Goal: Task Accomplishment & Management: Complete application form

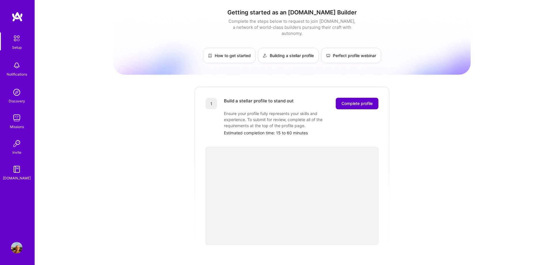
click at [362, 98] on button "Complete profile" at bounding box center [357, 104] width 43 height 12
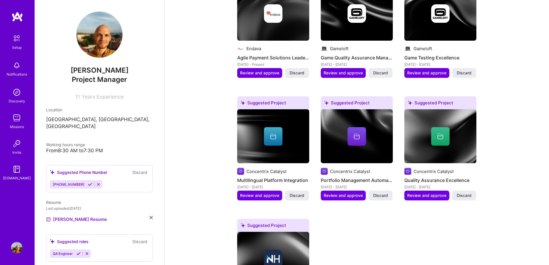
scroll to position [230, 0]
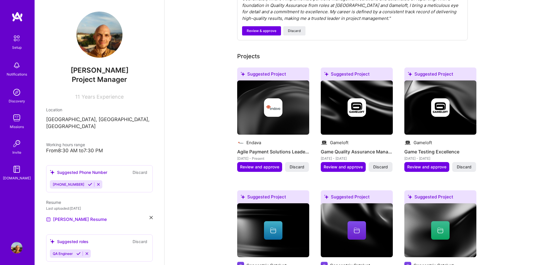
click at [286, 148] on h4 "Agile Payment Solutions Leadership" at bounding box center [273, 151] width 72 height 7
click at [288, 98] on div at bounding box center [273, 107] width 72 height 18
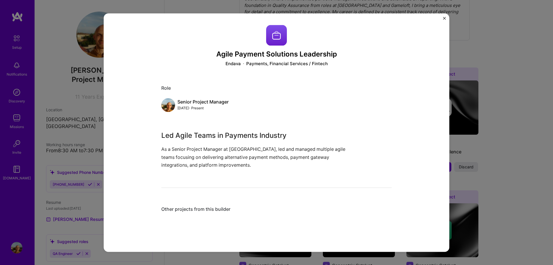
click at [445, 19] on img "Close" at bounding box center [444, 18] width 3 height 3
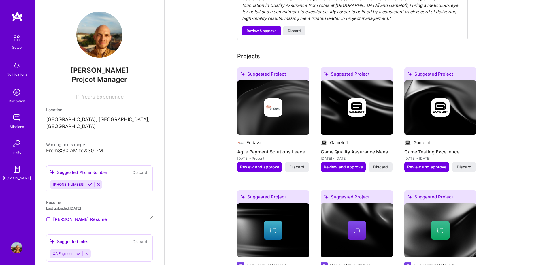
click at [522, 42] on div "Complete your profile to take the first step in unlocking full [DOMAIN_NAME] ac…" at bounding box center [357, 254] width 384 height 922
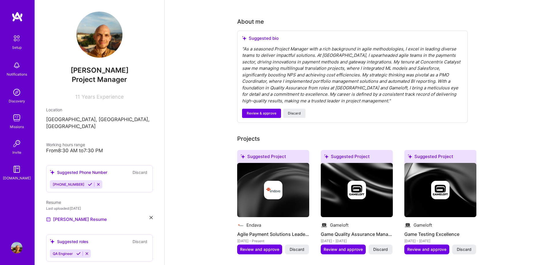
scroll to position [115, 0]
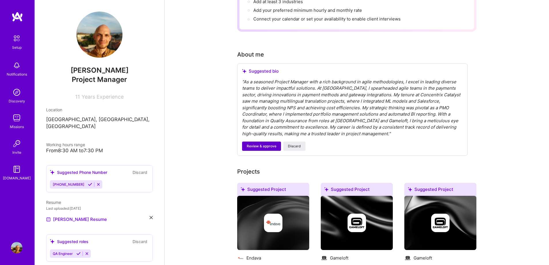
click at [257, 143] on span "Review & approve" at bounding box center [262, 145] width 30 height 5
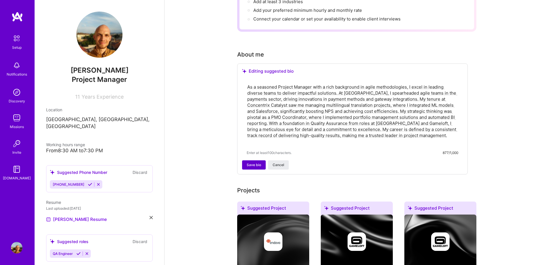
click at [258, 162] on span "Save bio" at bounding box center [254, 164] width 14 height 5
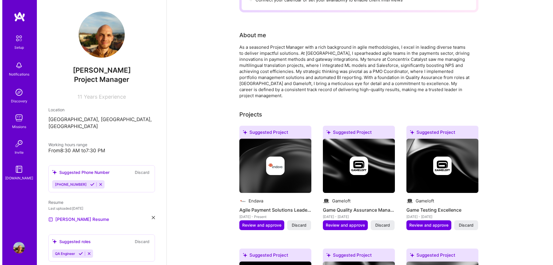
scroll to position [144, 0]
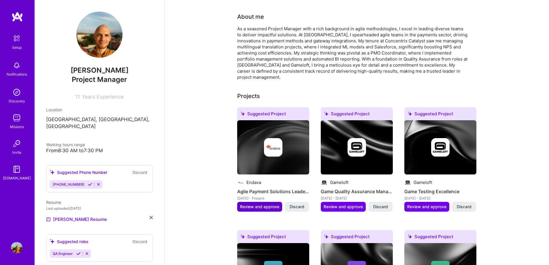
click at [245, 204] on span "Review and approve" at bounding box center [259, 207] width 39 height 6
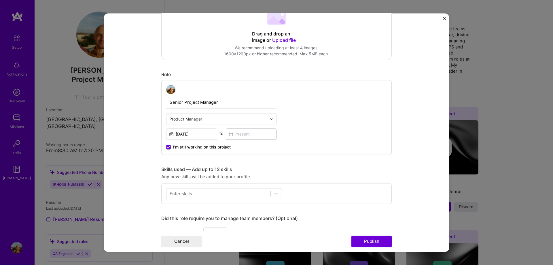
scroll to position [230, 0]
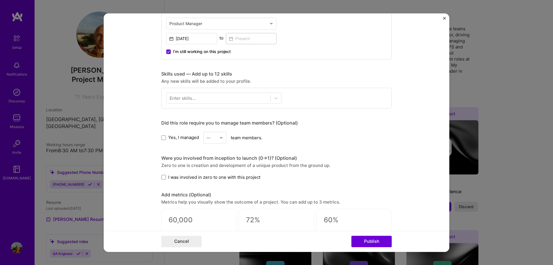
click at [170, 138] on span "Yes, I managed" at bounding box center [183, 138] width 31 height 6
click at [0, 0] on input "Yes, I managed" at bounding box center [0, 0] width 0 height 0
click at [220, 138] on img at bounding box center [221, 137] width 3 height 3
click at [155, 177] on form "Editing suggested project This project is suggested based on your LinkedIn, res…" at bounding box center [277, 132] width 346 height 238
click at [159, 178] on form "Editing suggested project This project is suggested based on your LinkedIn, res…" at bounding box center [277, 132] width 346 height 238
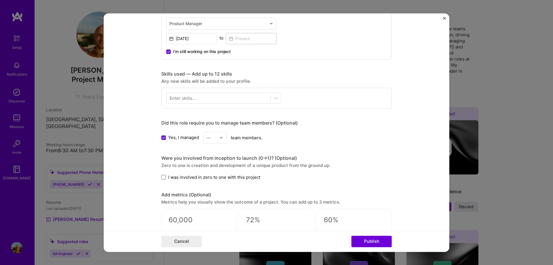
click at [162, 176] on span at bounding box center [163, 177] width 5 height 5
click at [0, 0] on input "I was involved in zero to one with this project" at bounding box center [0, 0] width 0 height 0
click at [222, 137] on div at bounding box center [223, 137] width 7 height 11
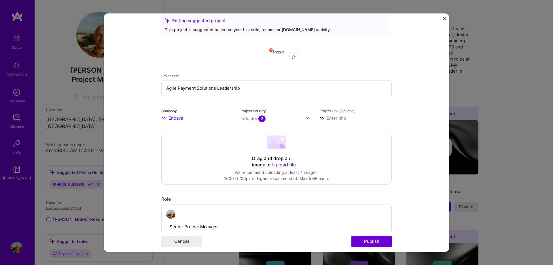
scroll to position [29, 0]
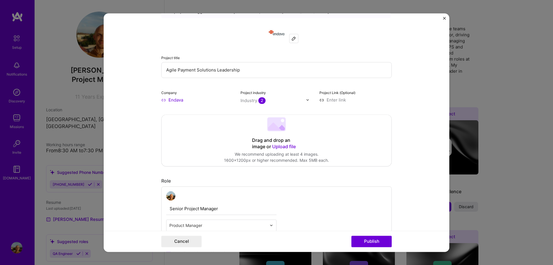
click at [302, 102] on input "text" at bounding box center [274, 100] width 66 height 6
click at [306, 98] on img at bounding box center [307, 99] width 3 height 3
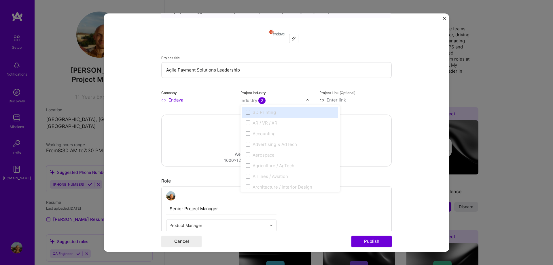
click at [246, 111] on span at bounding box center [248, 112] width 5 height 5
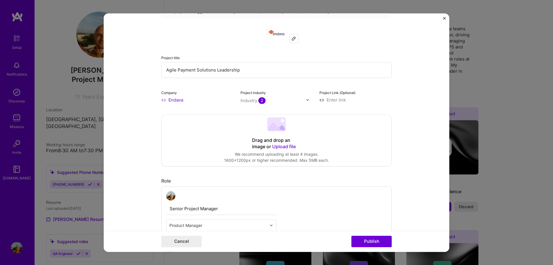
click at [297, 101] on input "text" at bounding box center [274, 100] width 66 height 6
click at [206, 195] on div at bounding box center [221, 195] width 110 height 9
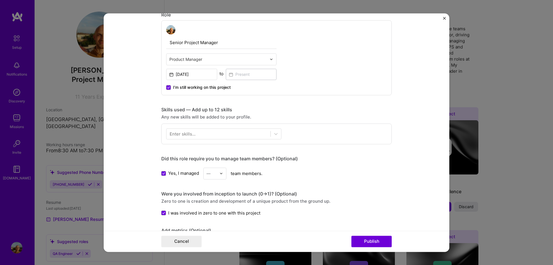
scroll to position [202, 0]
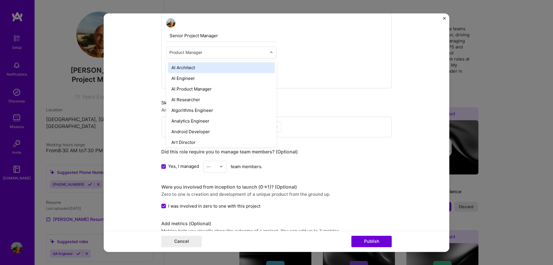
click at [253, 52] on input "text" at bounding box center [217, 52] width 97 height 6
drag, startPoint x: 252, startPoint y: 50, endPoint x: 273, endPoint y: 56, distance: 21.4
click at [252, 50] on input "text" at bounding box center [217, 52] width 97 height 6
click at [303, 56] on div "Senior Project Manager option AI Architect focused, 1 of 70. 69 results availab…" at bounding box center [276, 50] width 230 height 75
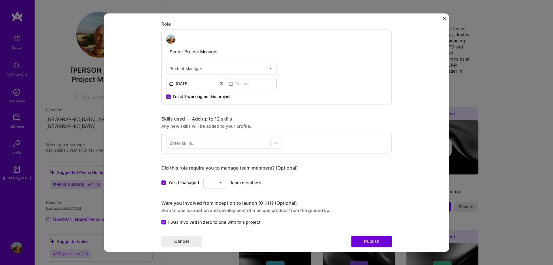
scroll to position [230, 0]
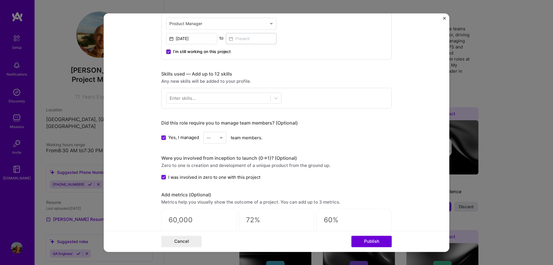
click at [221, 131] on div "Did this role require you to manage team members? (Optional) Yes, I managed — t…" at bounding box center [276, 132] width 230 height 24
click at [220, 138] on img at bounding box center [221, 137] width 3 height 3
click at [209, 213] on div "16" at bounding box center [215, 215] width 20 height 11
click at [268, 95] on div at bounding box center [219, 98] width 104 height 10
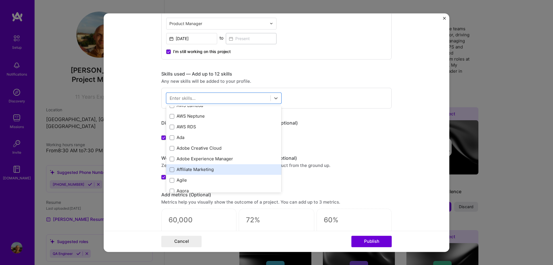
scroll to position [173, 0]
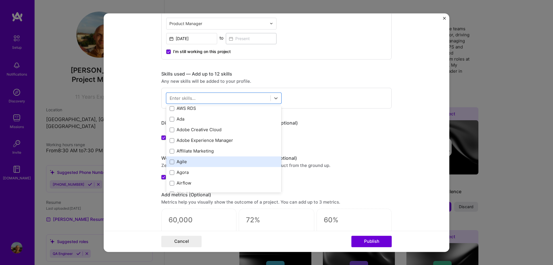
click at [176, 159] on div "Agile" at bounding box center [224, 162] width 108 height 6
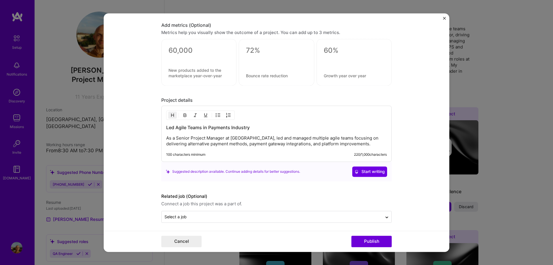
scroll to position [425, 0]
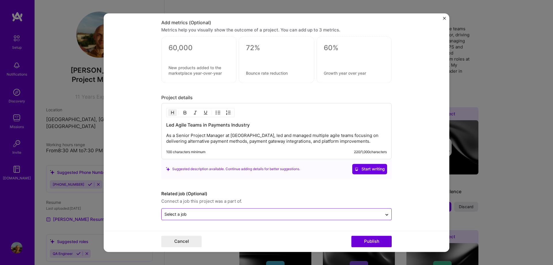
click at [321, 210] on div "Select a job" at bounding box center [272, 213] width 221 height 11
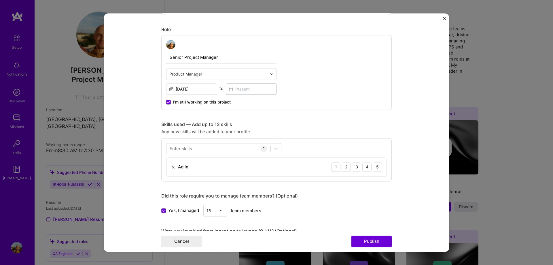
scroll to position [194, 0]
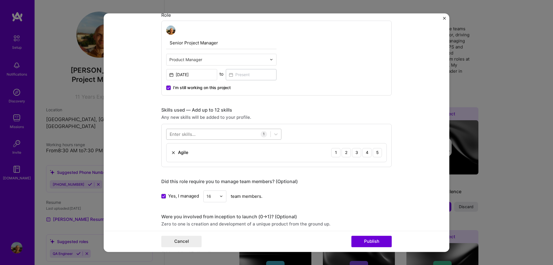
click at [232, 132] on div at bounding box center [219, 134] width 104 height 10
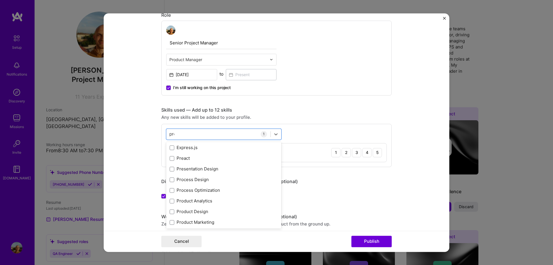
scroll to position [0, 0]
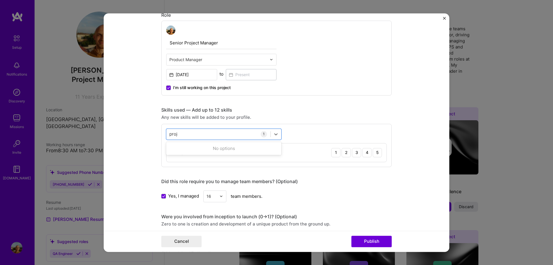
type input "projec"
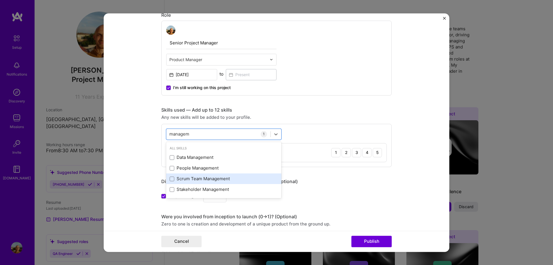
click at [193, 178] on div "Scrum Team Management" at bounding box center [224, 179] width 108 height 6
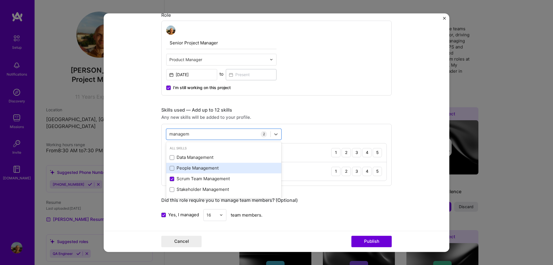
click at [190, 164] on div "People Management" at bounding box center [223, 168] width 115 height 11
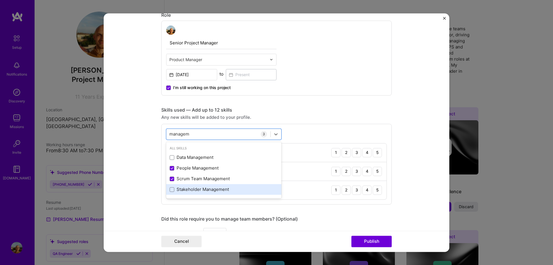
click at [191, 192] on div "Stakeholder Management" at bounding box center [223, 189] width 115 height 11
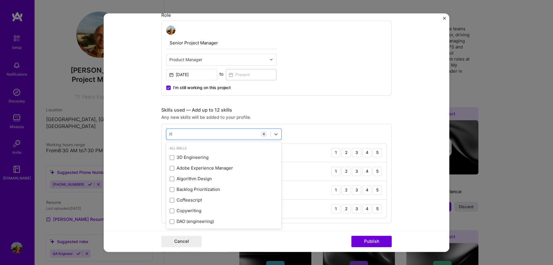
type input "r"
type input "["
type input "p"
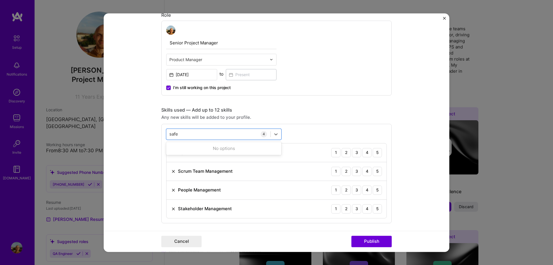
type input "saf"
type input "s"
type input "scope"
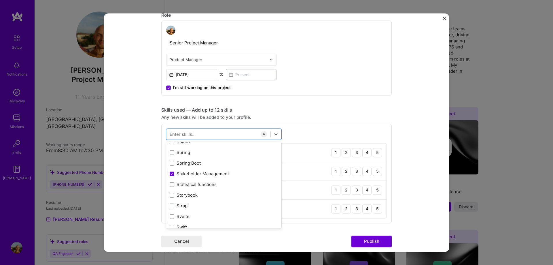
scroll to position [3406, 0]
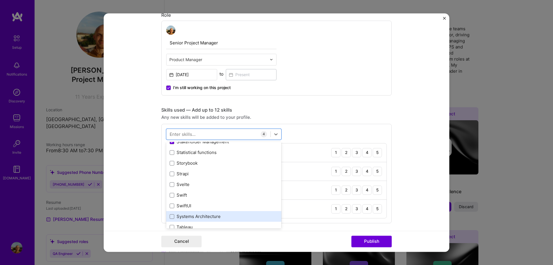
click at [207, 213] on div "Systems Architecture" at bounding box center [224, 216] width 108 height 6
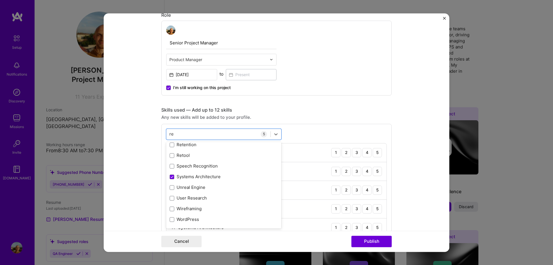
scroll to position [0, 0]
type input "r"
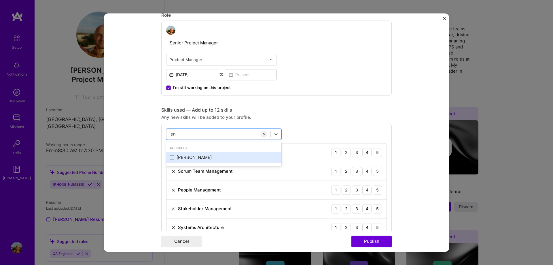
click at [197, 160] on div "[PERSON_NAME]" at bounding box center [224, 157] width 108 height 6
click at [217, 134] on div "[PERSON_NAME] [PERSON_NAME]" at bounding box center [219, 134] width 104 height 10
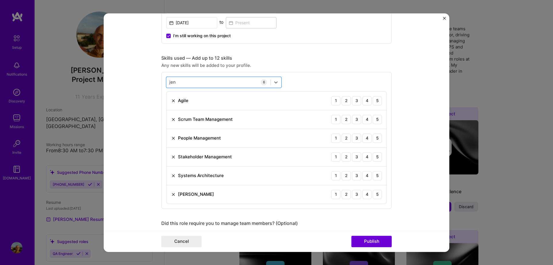
scroll to position [252, 0]
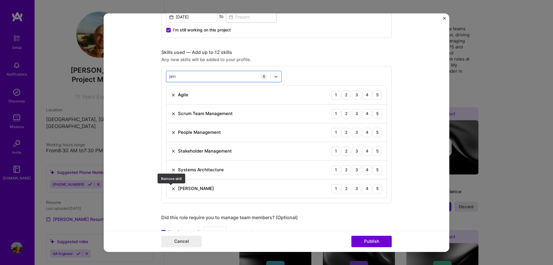
type input "jen"
click at [172, 189] on img at bounding box center [173, 188] width 5 height 5
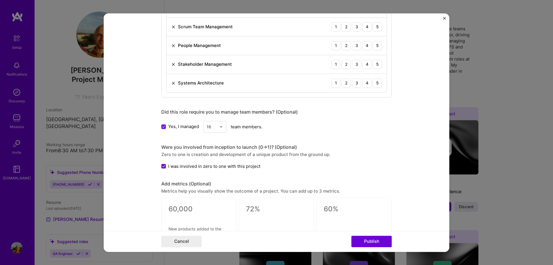
scroll to position [367, 0]
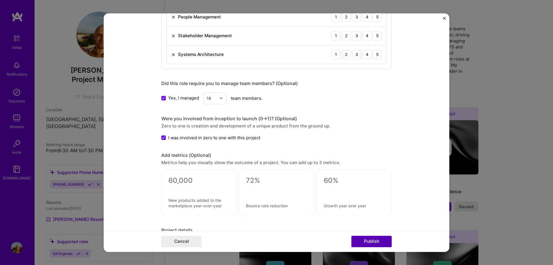
click at [366, 244] on button "Publish" at bounding box center [372, 241] width 40 height 12
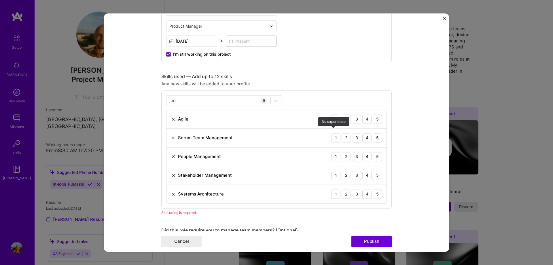
scroll to position [202, 0]
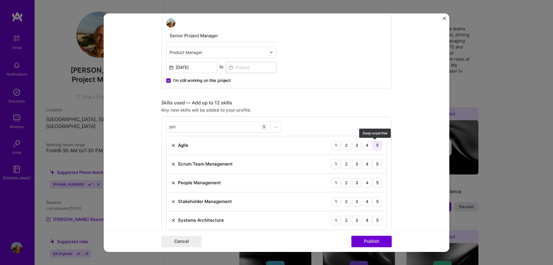
click at [375, 148] on div "5" at bounding box center [377, 145] width 9 height 9
click at [374, 165] on div "5" at bounding box center [377, 163] width 9 height 9
click at [375, 187] on div "5" at bounding box center [377, 182] width 9 height 9
drag, startPoint x: 376, startPoint y: 202, endPoint x: 378, endPoint y: 214, distance: 12.0
click at [376, 203] on div "5" at bounding box center [377, 201] width 9 height 9
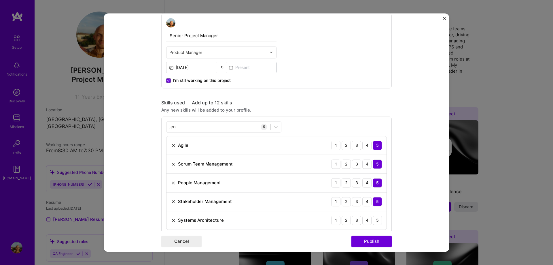
click at [379, 225] on div "Systems Architecture 1 2 3 4 5" at bounding box center [277, 220] width 220 height 18
click at [374, 222] on div "5" at bounding box center [377, 220] width 9 height 9
click at [354, 218] on div "3" at bounding box center [356, 220] width 9 height 9
click at [399, 193] on form "Editing suggested project This project is suggested based on your LinkedIn, res…" at bounding box center [277, 132] width 346 height 238
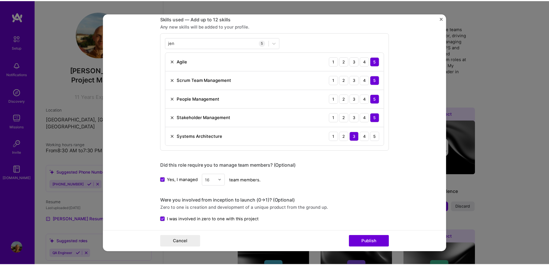
scroll to position [288, 0]
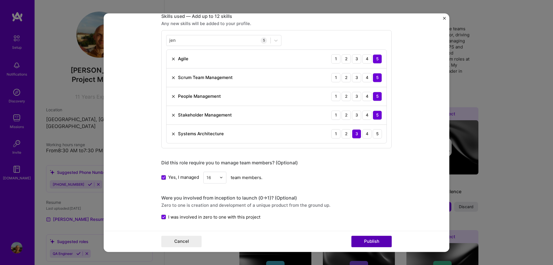
click at [374, 245] on button "Publish" at bounding box center [372, 241] width 40 height 12
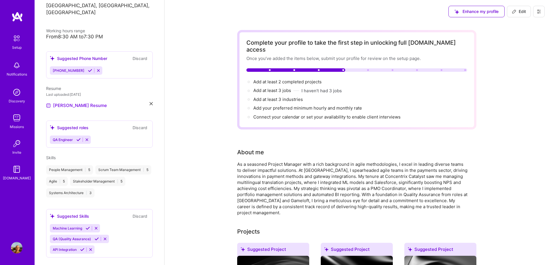
scroll to position [174, 0]
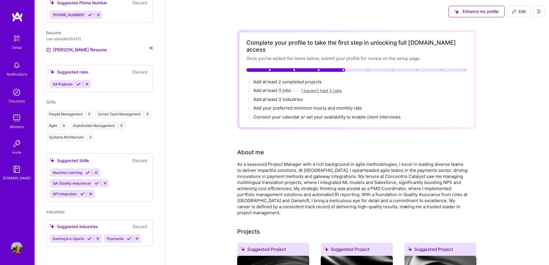
click at [316, 88] on button "I haven't had 3 jobs" at bounding box center [321, 91] width 40 height 6
click at [265, 88] on span "Add at least 3 jobs →" at bounding box center [274, 90] width 43 height 5
select select "US"
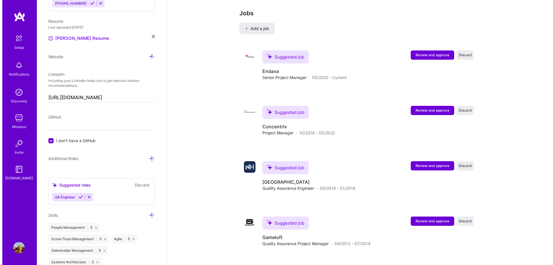
scroll to position [860, 0]
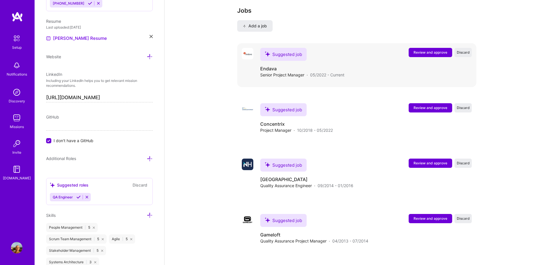
click at [419, 48] on button "Review and approve" at bounding box center [431, 52] width 44 height 9
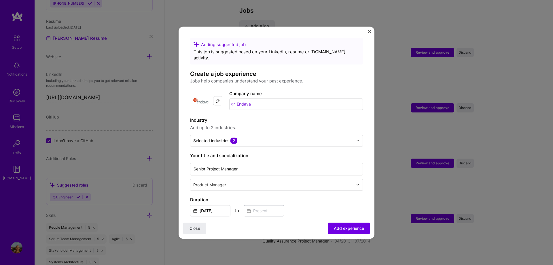
click at [343, 126] on div "Industry Add up to 2 industries. Selected industries 2" at bounding box center [276, 132] width 173 height 30
click at [345, 137] on div at bounding box center [273, 140] width 160 height 7
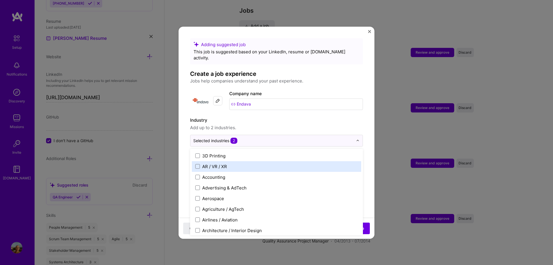
type input "p"
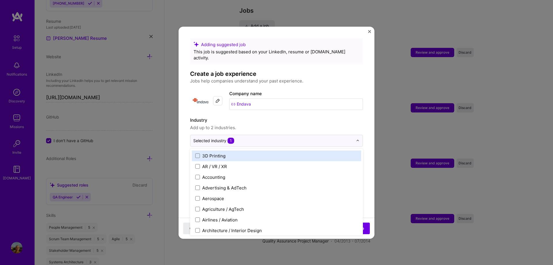
type input "o"
type input "pa"
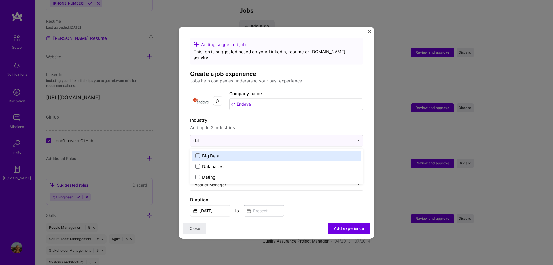
type input "data"
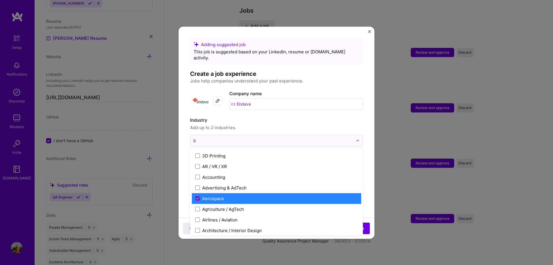
type input "bu"
type input "i"
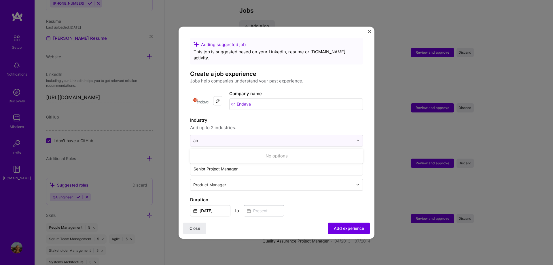
type input "a"
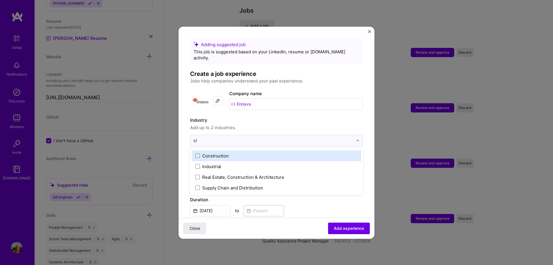
type input "s"
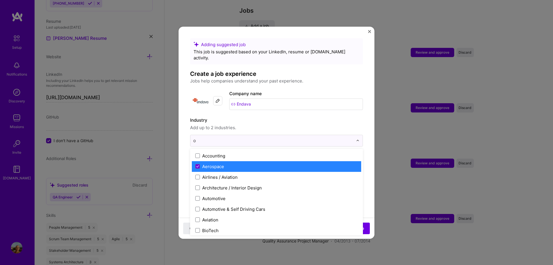
type input "op"
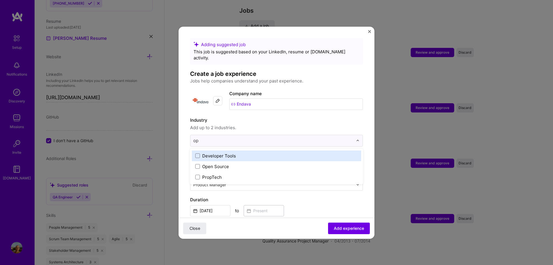
click at [218, 153] on div "Developer Tools" at bounding box center [219, 156] width 34 height 6
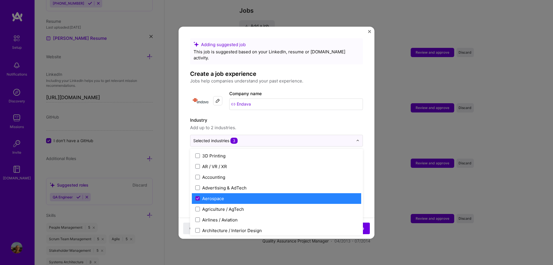
click at [201, 195] on label "Aerospace" at bounding box center [276, 198] width 162 height 6
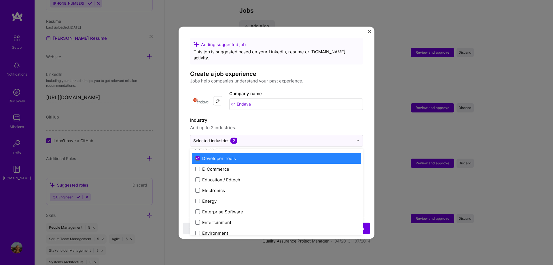
scroll to position [519, 0]
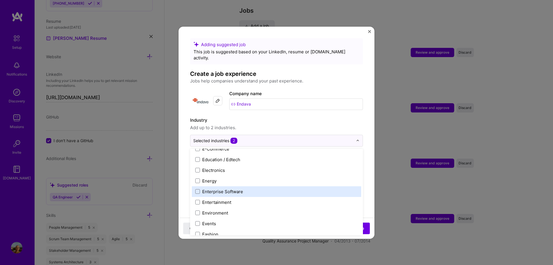
click at [251, 189] on div "Enterprise Software" at bounding box center [276, 191] width 169 height 11
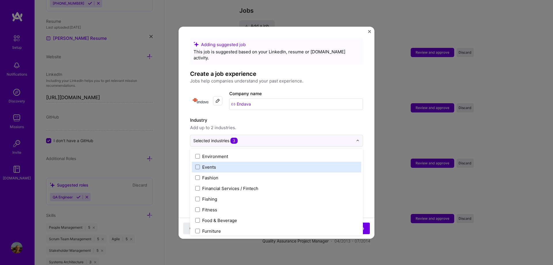
scroll to position [576, 0]
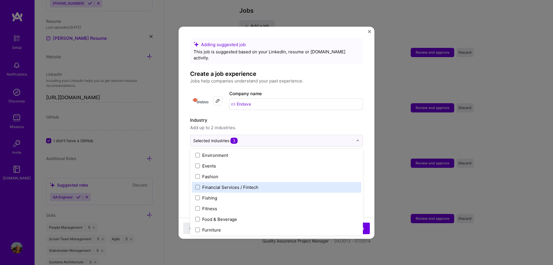
click at [253, 184] on div "Financial Services / Fintech" at bounding box center [230, 187] width 56 height 6
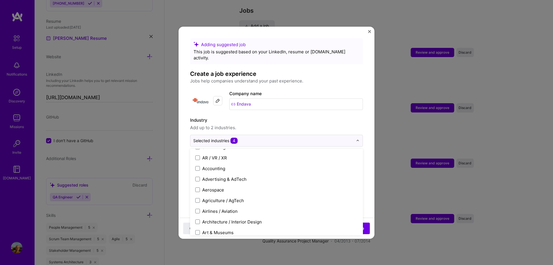
scroll to position [0, 0]
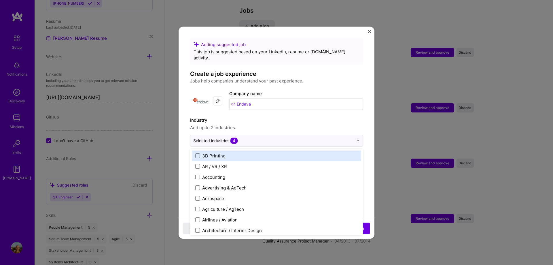
click at [271, 108] on div "Adding suggested job This job is suggested based on your LinkedIn, resume or [D…" at bounding box center [276, 238] width 173 height 400
click at [270, 137] on input "text" at bounding box center [273, 140] width 160 height 6
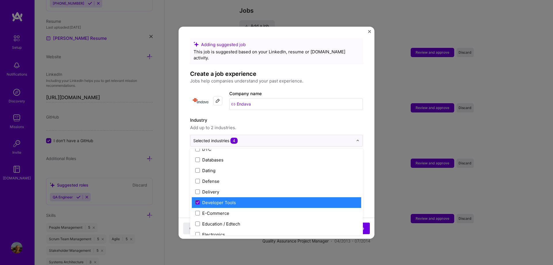
scroll to position [490, 0]
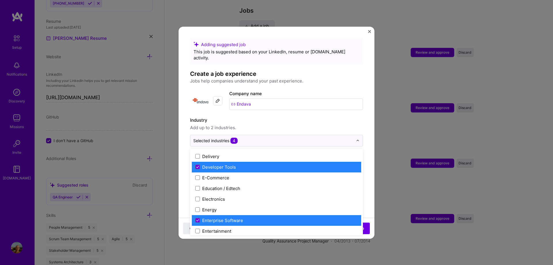
click at [235, 164] on label "Developer Tools" at bounding box center [276, 167] width 162 height 6
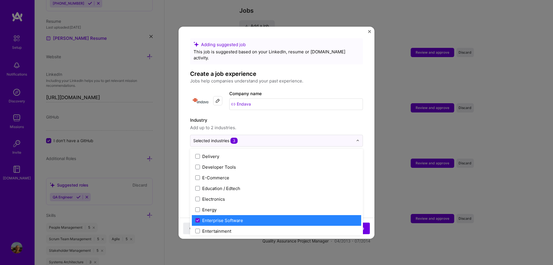
click at [235, 217] on div "Enterprise Software" at bounding box center [222, 220] width 41 height 6
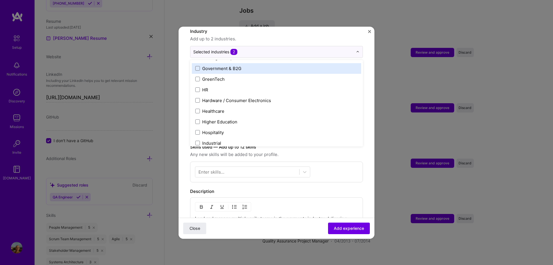
scroll to position [58, 0]
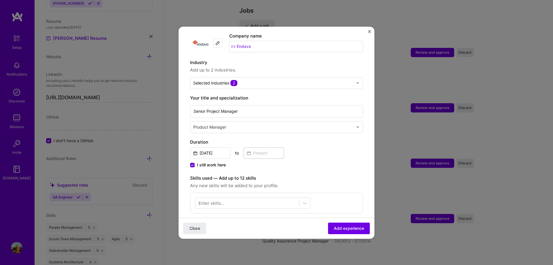
click at [347, 47] on div "Adding suggested job This job is suggested based on your LinkedIn, resume or [D…" at bounding box center [276, 175] width 173 height 391
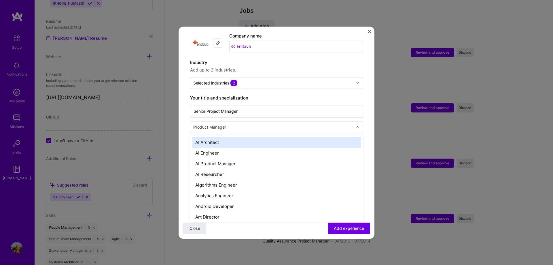
click at [259, 124] on input "text" at bounding box center [273, 127] width 161 height 6
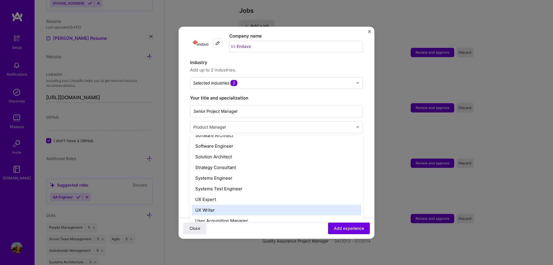
scroll to position [624, 0]
click at [361, 187] on form "Adding suggested job This job is suggested based on your LinkedIn, resume or [D…" at bounding box center [277, 191] width 196 height 423
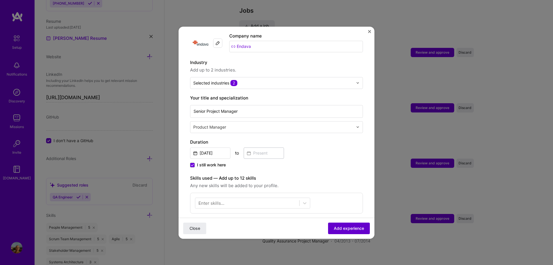
click at [355, 226] on span "Add experience" at bounding box center [349, 228] width 30 height 6
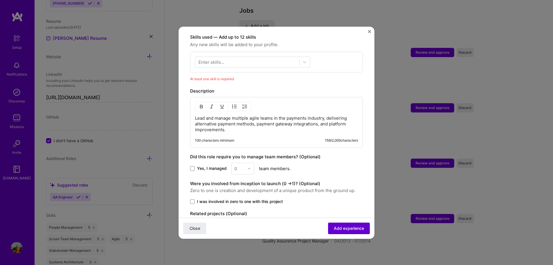
scroll to position [200, 0]
click at [305, 58] on icon at bounding box center [305, 61] width 6 height 6
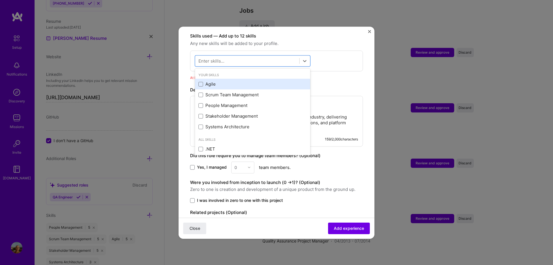
click at [234, 81] on div "Agile" at bounding box center [253, 84] width 108 height 6
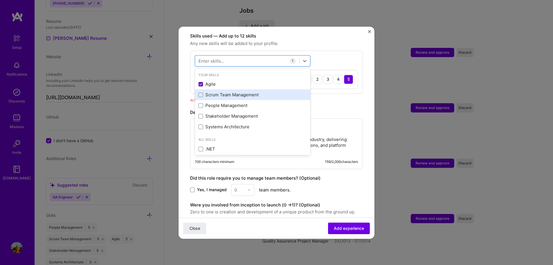
click at [238, 92] on div "Scrum Team Management" at bounding box center [253, 95] width 108 height 6
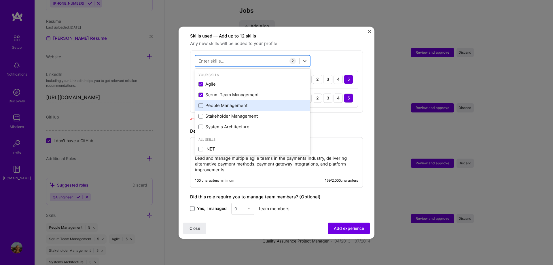
click at [238, 103] on div "People Management" at bounding box center [253, 106] width 108 height 6
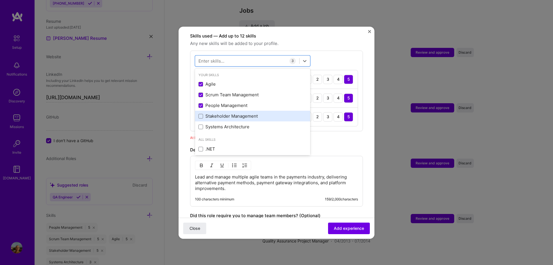
click at [241, 115] on div "Stakeholder Management" at bounding box center [252, 116] width 115 height 11
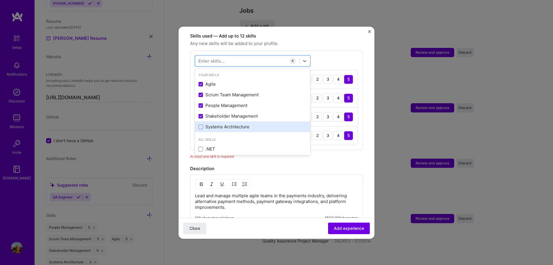
click at [242, 124] on div "Systems Architecture" at bounding box center [253, 127] width 108 height 6
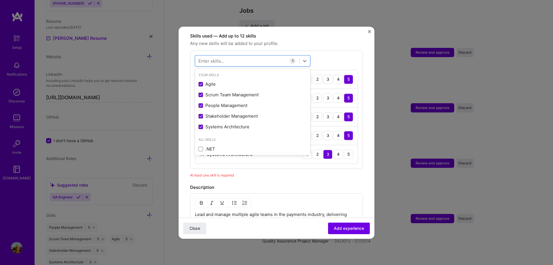
click at [305, 172] on div "At least one skill is required" at bounding box center [276, 175] width 173 height 6
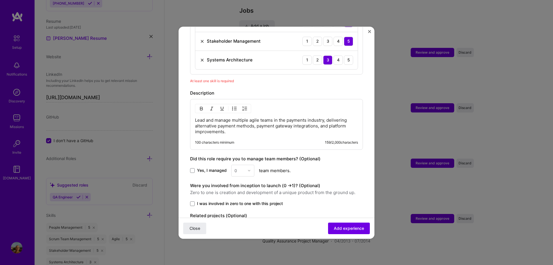
scroll to position [315, 0]
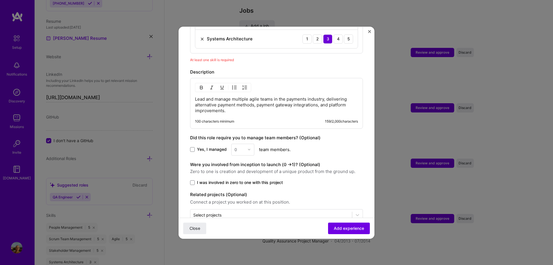
click at [247, 143] on div "0" at bounding box center [242, 149] width 23 height 12
click at [244, 146] on div "0" at bounding box center [242, 149] width 23 height 12
click at [203, 146] on span "Yes, I managed" at bounding box center [212, 149] width 30 height 6
click at [0, 0] on input "Yes, I managed" at bounding box center [0, 0] width 0 height 0
click at [246, 144] on div "0" at bounding box center [240, 149] width 16 height 11
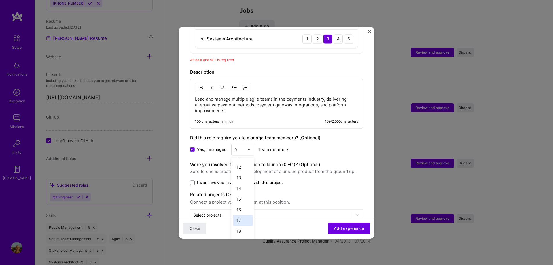
scroll to position [115, 0]
click at [244, 204] on div "16" at bounding box center [243, 209] width 20 height 11
click at [326, 168] on span "Zero to one is creation and development of a unique product from the ground up." at bounding box center [276, 171] width 173 height 7
click at [231, 179] on span "I was involved in zero to one with this project" at bounding box center [240, 182] width 86 height 6
click at [0, 0] on input "I was involved in zero to one with this project" at bounding box center [0, 0] width 0 height 0
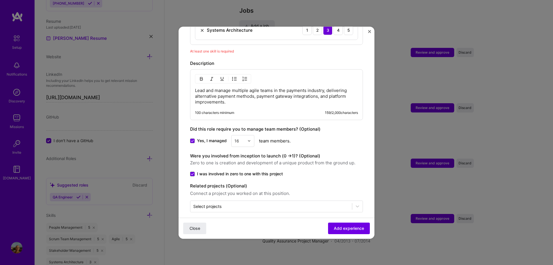
scroll to position [324, 0]
click at [255, 203] on input "text" at bounding box center [271, 206] width 156 height 6
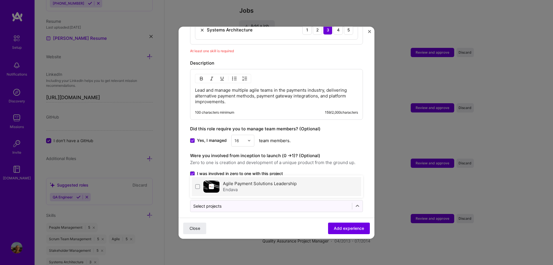
click at [223, 186] on div "Endava" at bounding box center [260, 189] width 74 height 6
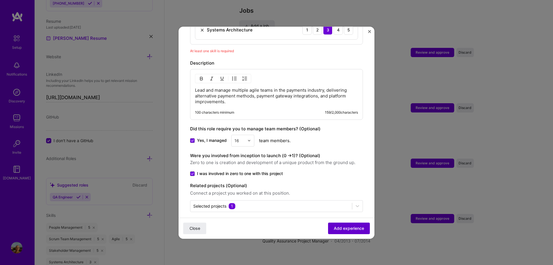
click at [337, 232] on button "Add experience" at bounding box center [349, 228] width 42 height 12
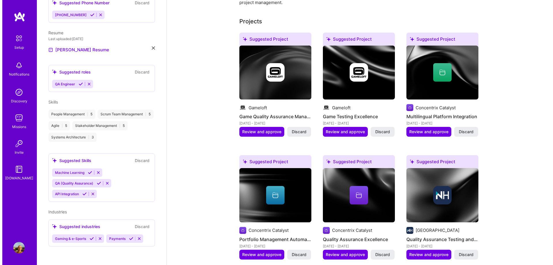
scroll to position [202, 0]
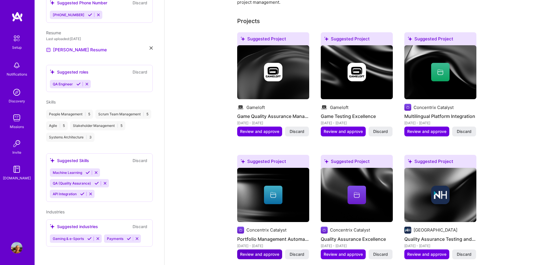
click at [249, 251] on span "Review and approve" at bounding box center [259, 254] width 39 height 6
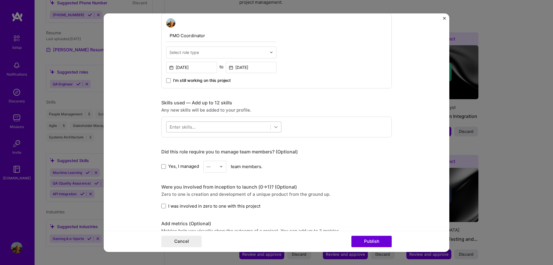
click at [277, 128] on div at bounding box center [276, 127] width 10 height 10
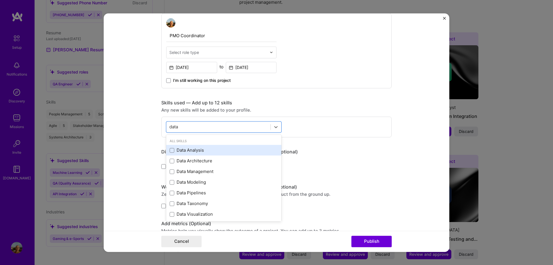
click at [211, 146] on div "Data Analysis" at bounding box center [223, 150] width 115 height 11
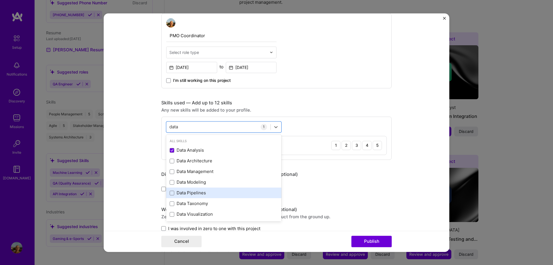
click at [201, 189] on div "Data Pipelines" at bounding box center [223, 193] width 115 height 11
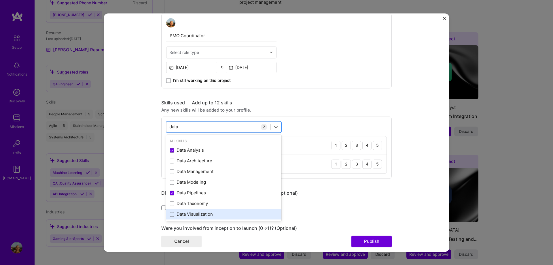
click at [200, 210] on div "Data Visualization" at bounding box center [223, 214] width 115 height 11
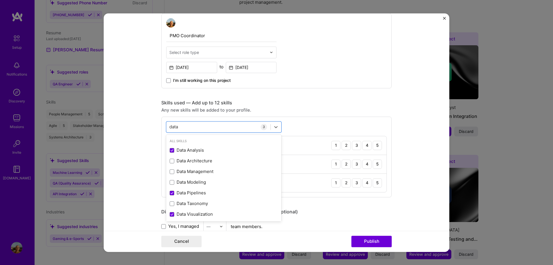
type input "data"
click at [417, 174] on form "Editing suggested project This project is suggested based on your LinkedIn, res…" at bounding box center [277, 132] width 346 height 238
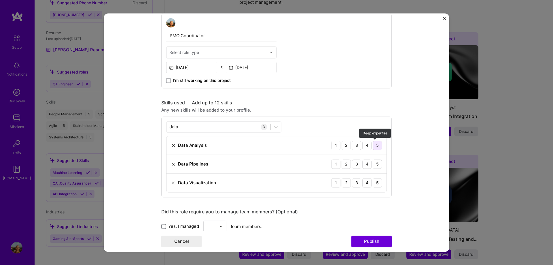
click at [376, 146] on div "5" at bounding box center [377, 145] width 9 height 9
click at [365, 144] on div "4" at bounding box center [366, 145] width 9 height 9
click at [356, 164] on div "3" at bounding box center [356, 163] width 9 height 9
click at [362, 182] on div "4" at bounding box center [366, 182] width 9 height 9
click at [402, 176] on form "Editing suggested project This project is suggested based on your LinkedIn, res…" at bounding box center [277, 132] width 346 height 238
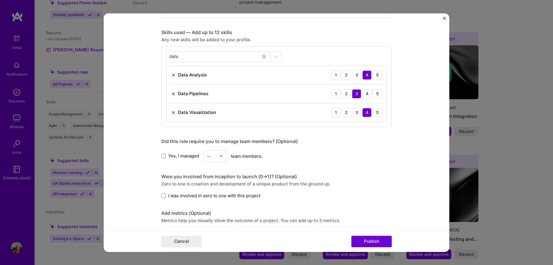
scroll to position [346, 0]
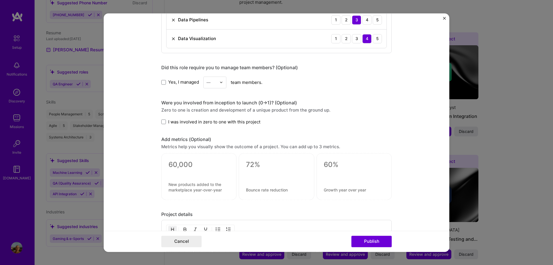
click at [181, 124] on span "I was involved in zero to one with this project" at bounding box center [214, 122] width 92 height 6
click at [0, 0] on input "I was involved in zero to one with this project" at bounding box center [0, 0] width 0 height 0
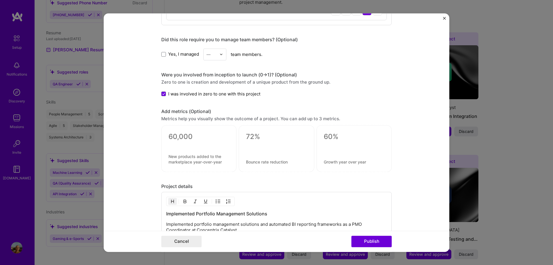
scroll to position [462, 0]
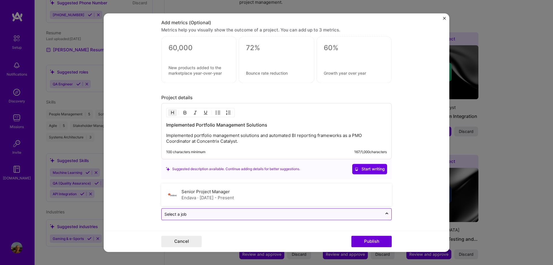
click at [385, 219] on div at bounding box center [386, 213] width 9 height 11
click at [385, 215] on icon at bounding box center [387, 214] width 5 height 6
click at [388, 213] on div at bounding box center [386, 213] width 9 height 9
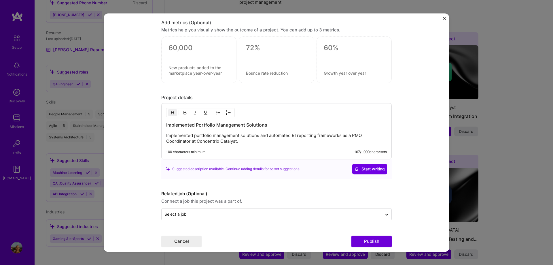
click at [403, 204] on form "Editing suggested project This project is suggested based on your LinkedIn, res…" at bounding box center [277, 132] width 346 height 238
click at [368, 245] on button "Publish" at bounding box center [372, 241] width 40 height 12
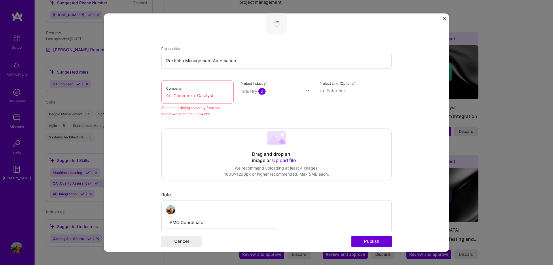
scroll to position [38, 0]
click at [187, 93] on input "Concentrix Catalyst" at bounding box center [197, 96] width 63 height 6
click at [282, 105] on div "Project industry Industry 2" at bounding box center [277, 98] width 72 height 37
click at [171, 102] on div "Company Concentrix Catalyst" at bounding box center [197, 91] width 72 height 23
click at [171, 92] on div "Company Concentrix Catalyst" at bounding box center [197, 91] width 72 height 23
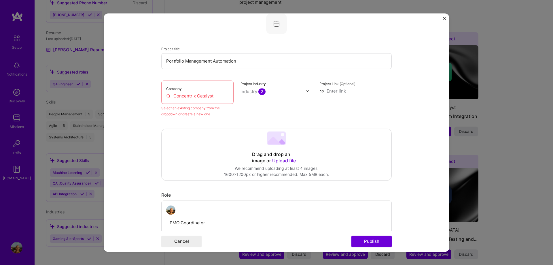
click at [170, 95] on input "Concentrix Catalyst" at bounding box center [197, 96] width 63 height 6
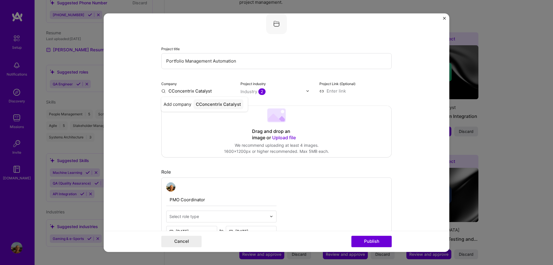
type input "Concentrix Catalyst"
click at [216, 108] on div "Concentrix Catalyst" at bounding box center [217, 104] width 47 height 10
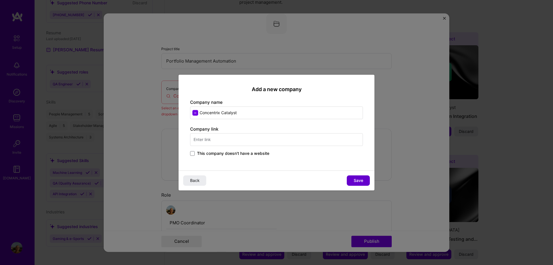
click at [358, 178] on span "Save" at bounding box center [359, 180] width 10 height 6
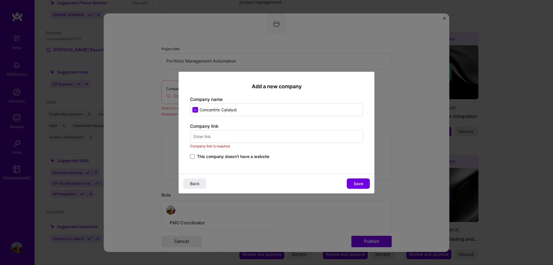
click at [245, 137] on input "text" at bounding box center [276, 136] width 173 height 13
click at [220, 133] on input "text" at bounding box center [276, 136] width 173 height 13
paste input "[URL][DOMAIN_NAME]"
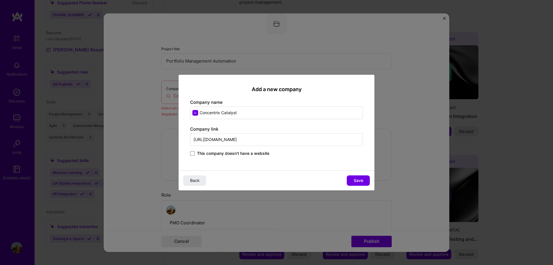
type input "[URL][DOMAIN_NAME]"
click at [300, 169] on div "Add a new company Company name Concentrix Catalyst Company link [URL][DOMAIN_NA…" at bounding box center [277, 123] width 196 height 96
click at [362, 178] on span "Save" at bounding box center [359, 180] width 10 height 6
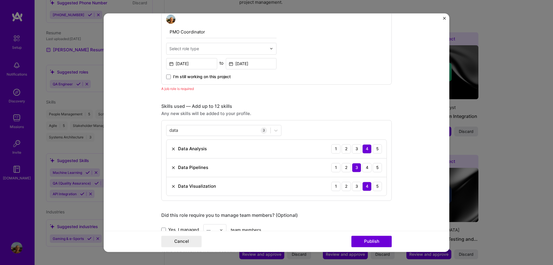
scroll to position [211, 0]
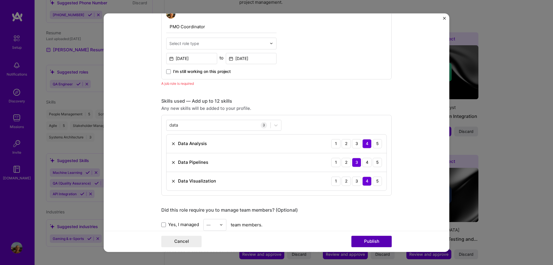
click at [373, 245] on button "Publish" at bounding box center [372, 241] width 40 height 12
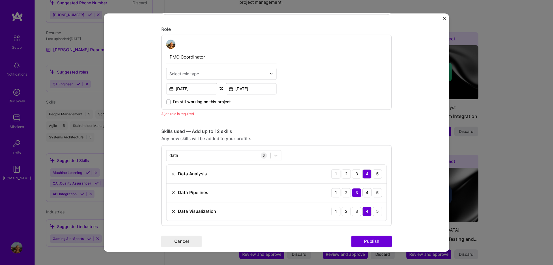
scroll to position [136, 0]
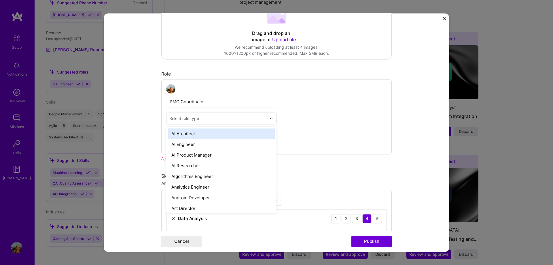
click at [221, 117] on input "text" at bounding box center [217, 118] width 97 height 6
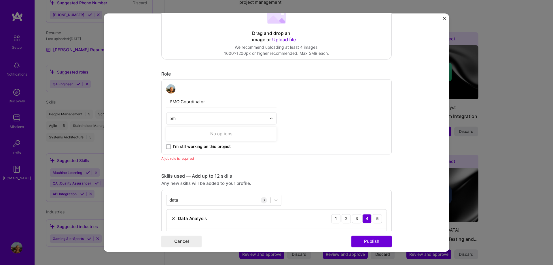
type input "p"
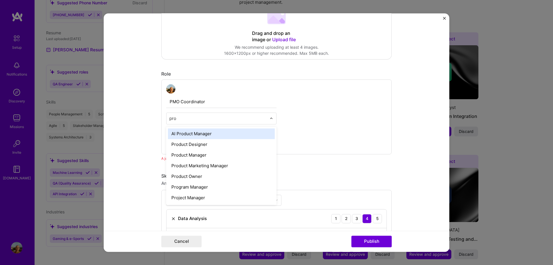
type input "proj"
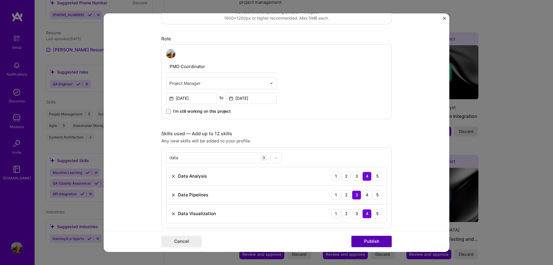
scroll to position [280, 0]
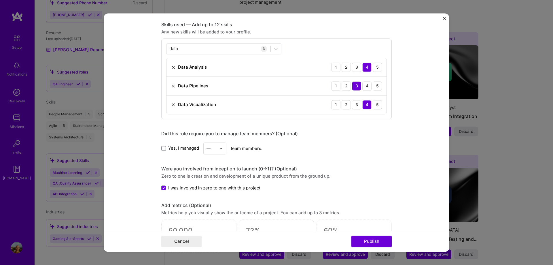
click at [377, 234] on div "Cancel Publish" at bounding box center [277, 240] width 346 height 21
click at [379, 241] on button "Publish" at bounding box center [372, 241] width 40 height 12
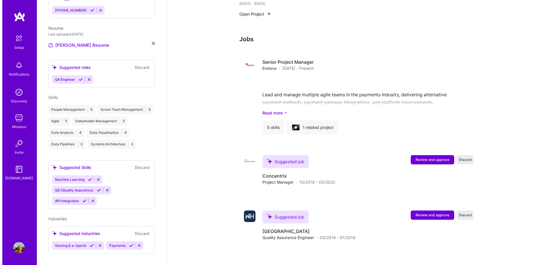
scroll to position [547, 0]
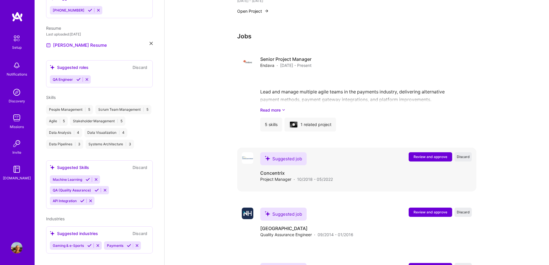
click at [436, 154] on span "Review and approve" at bounding box center [430, 156] width 34 height 5
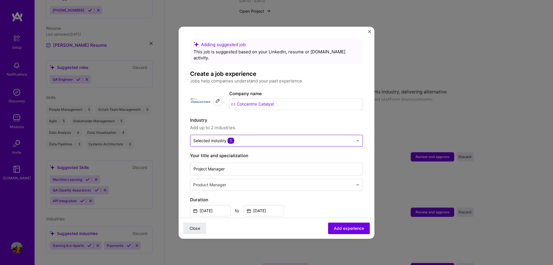
click at [310, 139] on div "Selected industry 1" at bounding box center [273, 140] width 166 height 11
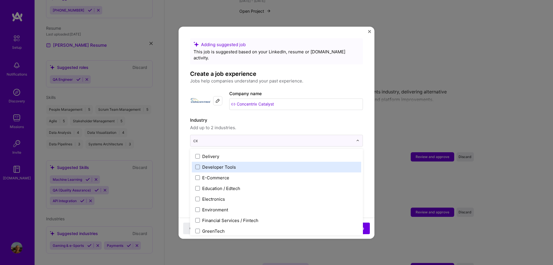
scroll to position [0, 0]
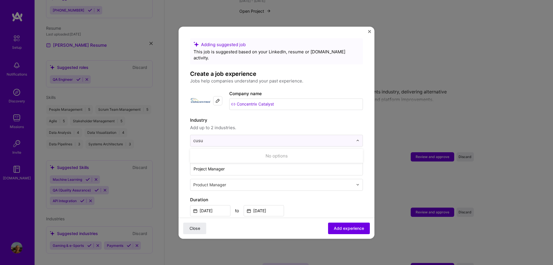
type input "cusut"
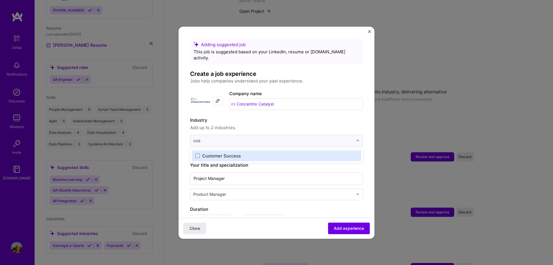
type input "cust"
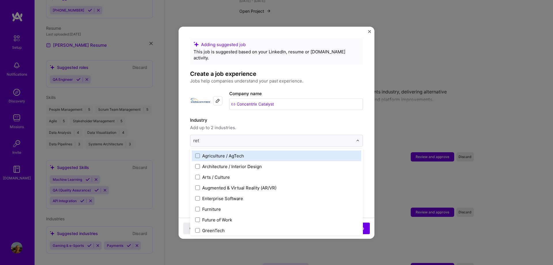
type input "[PERSON_NAME]"
click at [293, 124] on span "Add up to 2 industries." at bounding box center [276, 127] width 173 height 7
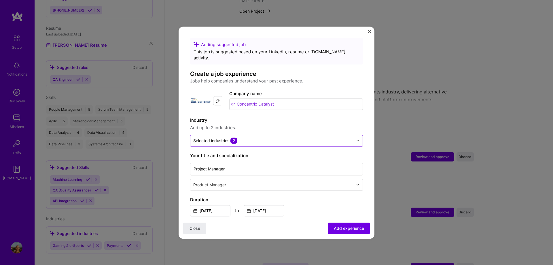
click at [256, 135] on div "Selected industries 2" at bounding box center [276, 141] width 173 height 12
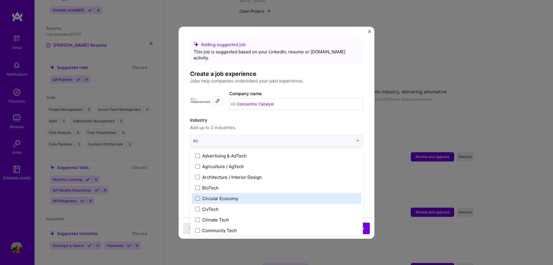
type input "e"
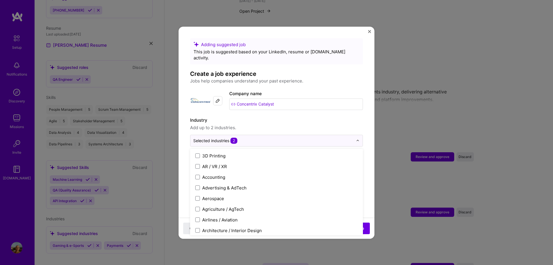
click at [252, 125] on span "Add up to 2 industries." at bounding box center [276, 127] width 173 height 7
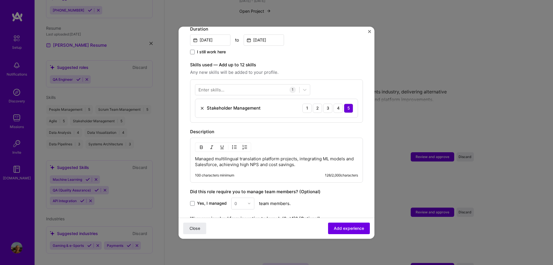
scroll to position [173, 0]
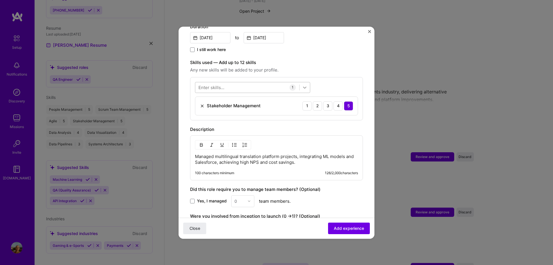
click at [305, 85] on div at bounding box center [305, 87] width 10 height 10
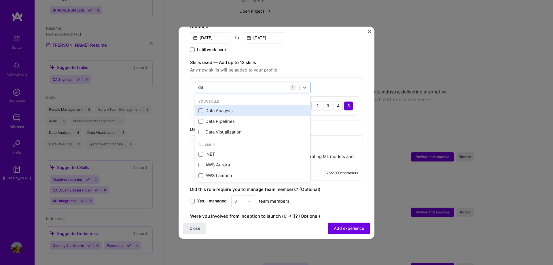
click at [220, 108] on div "Data Analysis" at bounding box center [253, 111] width 108 height 6
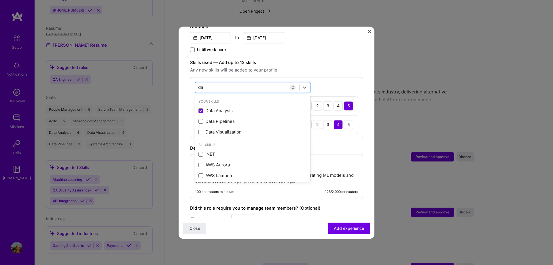
click at [228, 82] on div "da da" at bounding box center [247, 87] width 104 height 10
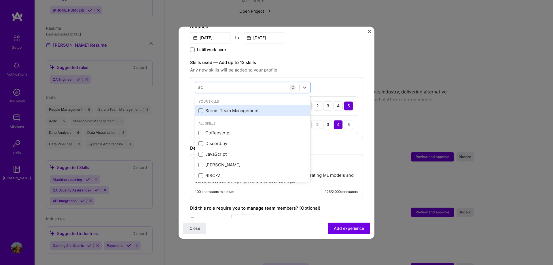
click at [235, 108] on div "Scrum Team Management" at bounding box center [253, 111] width 108 height 6
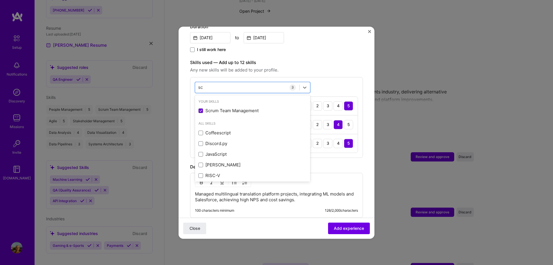
type input "s"
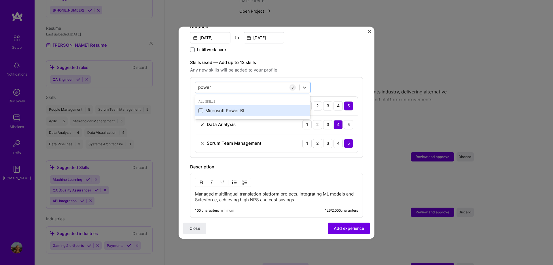
click at [228, 108] on div "Microsoft Power BI" at bounding box center [252, 110] width 115 height 11
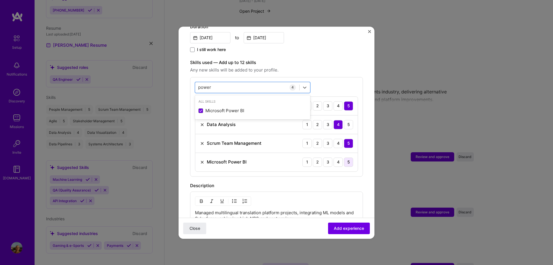
type input "power"
click at [347, 160] on div "5" at bounding box center [348, 161] width 9 height 9
click at [292, 173] on div "Adding suggested job This job is suggested based on your LinkedIn, resume or [D…" at bounding box center [276, 96] width 173 height 463
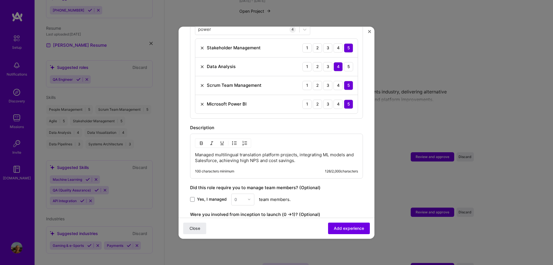
scroll to position [230, 0]
click at [201, 196] on span "Yes, I managed" at bounding box center [212, 199] width 30 height 6
click at [0, 0] on input "Yes, I managed" at bounding box center [0, 0] width 0 height 0
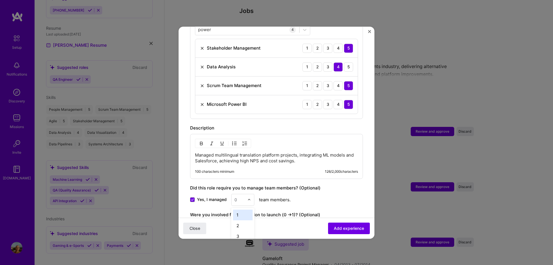
click at [253, 194] on div at bounding box center [250, 199] width 7 height 11
click at [240, 207] on div "6" at bounding box center [243, 210] width 20 height 11
click at [336, 203] on div "Adding suggested job This job is suggested based on your LinkedIn, resume or [D…" at bounding box center [276, 39] width 173 height 463
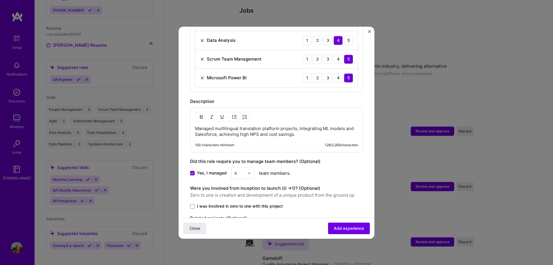
scroll to position [259, 0]
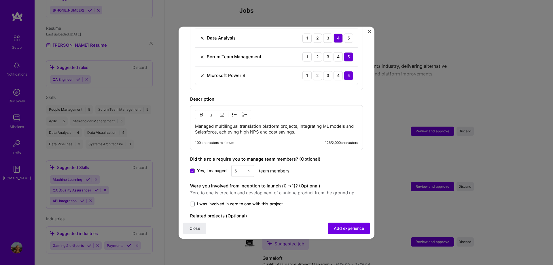
click at [211, 203] on div "Adding suggested job This job is suggested based on your LinkedIn, resume or [D…" at bounding box center [276, 10] width 173 height 463
click at [238, 204] on div "Adding suggested job This job is suggested based on your LinkedIn, resume or [D…" at bounding box center [276, 10] width 173 height 463
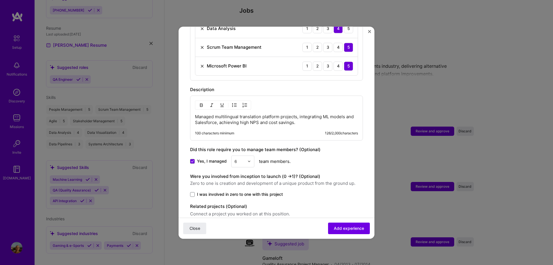
scroll to position [290, 0]
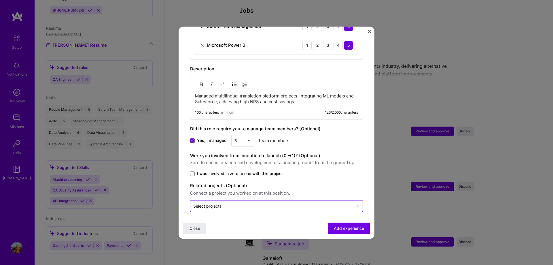
click at [328, 203] on input "text" at bounding box center [271, 206] width 156 height 6
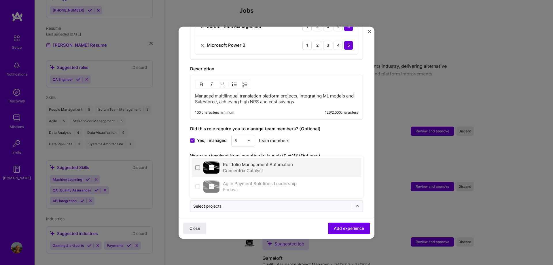
click at [207, 166] on img at bounding box center [211, 167] width 16 height 12
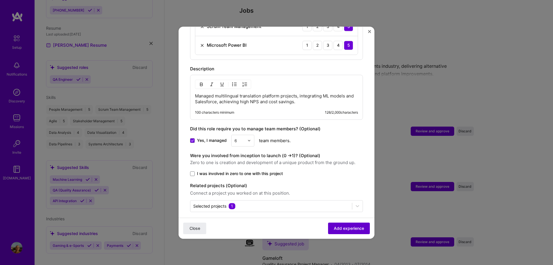
click at [346, 231] on button "Add experience" at bounding box center [349, 228] width 42 height 12
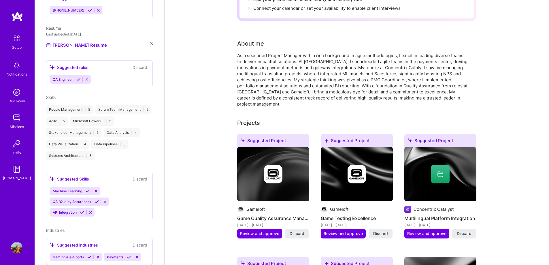
scroll to position [0, 0]
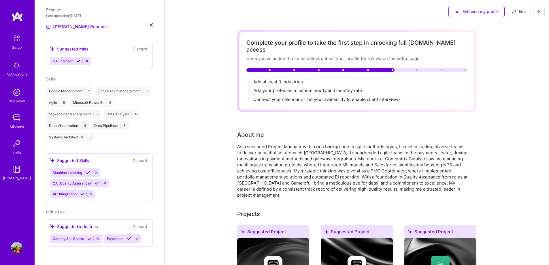
scroll to position [197, 0]
click at [82, 224] on div "Suggested industries" at bounding box center [74, 226] width 48 height 6
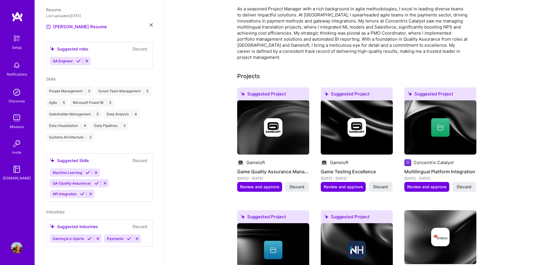
scroll to position [144, 0]
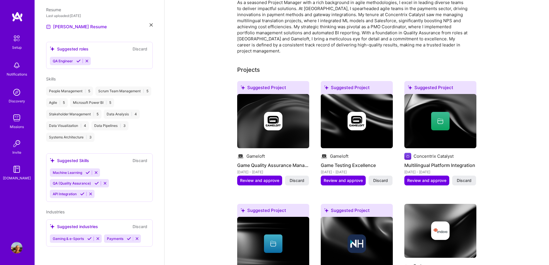
click at [99, 239] on icon at bounding box center [98, 238] width 4 height 4
click at [84, 240] on icon at bounding box center [83, 238] width 4 height 4
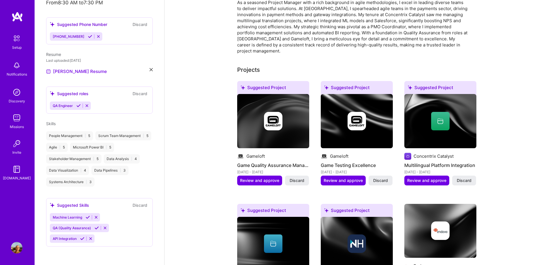
scroll to position [152, 0]
click at [143, 192] on div "[PERSON_NAME] Project Manager 11 Years Experience Location [GEOGRAPHIC_DATA], […" at bounding box center [100, 132] width 130 height 265
click at [61, 230] on div "QA (Quality Assurance)" at bounding box center [71, 228] width 43 height 8
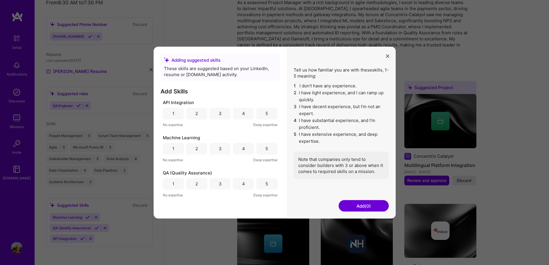
click at [63, 229] on div "Adding suggested skills These skills are suggested based on your LinkedIn, resu…" at bounding box center [274, 132] width 549 height 265
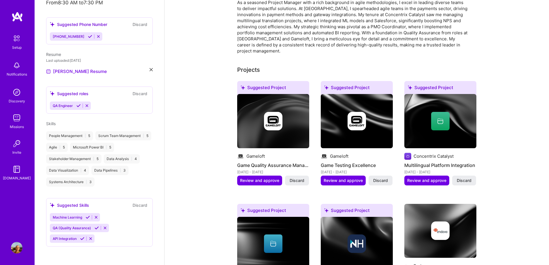
click at [99, 228] on icon at bounding box center [97, 228] width 4 height 4
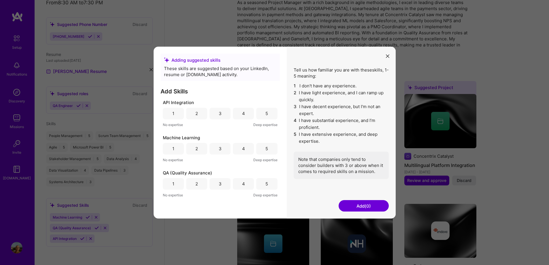
click at [240, 187] on div "4" at bounding box center [243, 184] width 21 height 12
click at [365, 204] on button "Add (1)" at bounding box center [364, 206] width 50 height 12
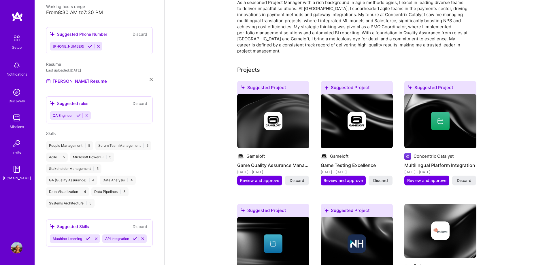
scroll to position [153, 0]
click at [125, 234] on div "Machine Learning API Integration" at bounding box center [99, 238] width 99 height 8
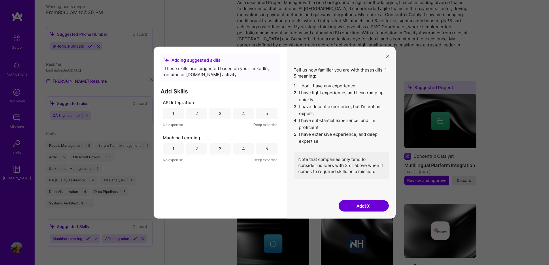
click at [388, 56] on icon "modal" at bounding box center [387, 55] width 3 height 3
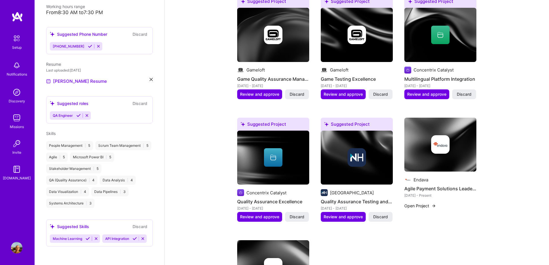
scroll to position [230, 0]
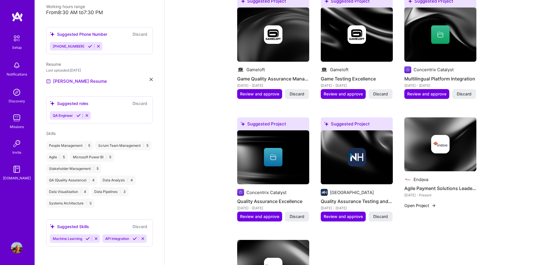
click at [69, 223] on div "Suggested Skills" at bounding box center [69, 226] width 39 height 6
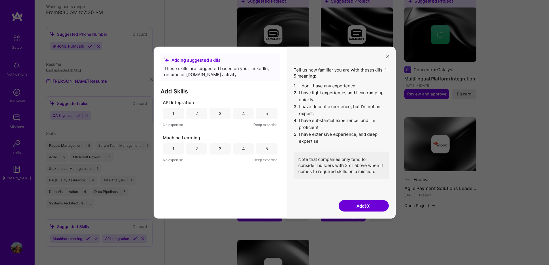
click at [79, 214] on div "Adding suggested skills These skills are suggested based on your LinkedIn, resu…" at bounding box center [274, 132] width 549 height 265
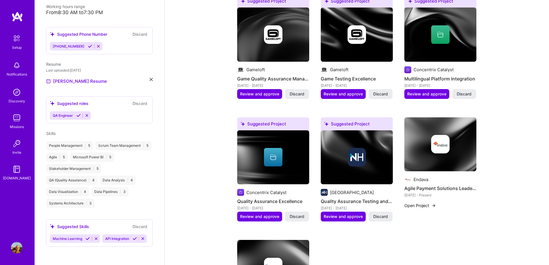
click at [78, 219] on div "Suggested Skills Discard Machine Learning API Integration" at bounding box center [99, 232] width 107 height 27
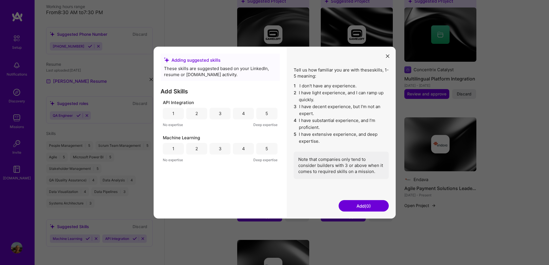
click at [382, 56] on div "Tell us how familiar you are with these skills , 1-5 meaning: 1 I don't have an…" at bounding box center [341, 132] width 109 height 172
click at [388, 60] on button "modal" at bounding box center [387, 56] width 7 height 10
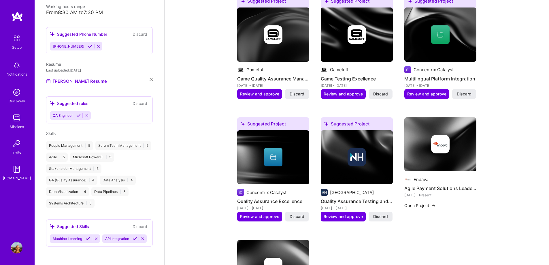
click at [94, 236] on icon at bounding box center [96, 238] width 4 height 4
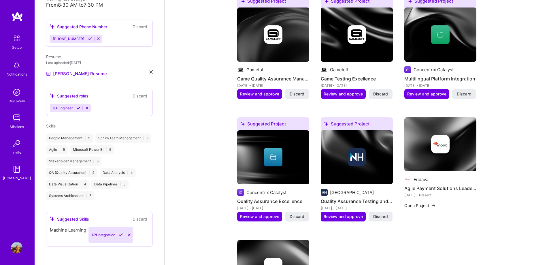
scroll to position [143, 0]
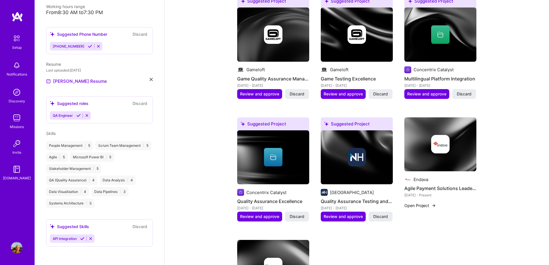
click at [81, 238] on icon at bounding box center [82, 238] width 4 height 4
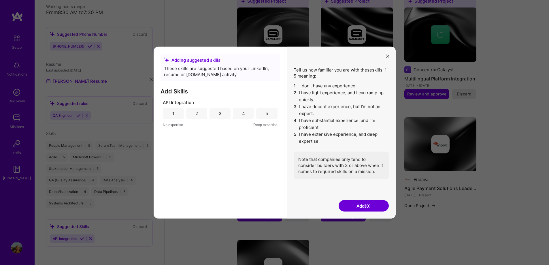
click at [239, 109] on div "4" at bounding box center [243, 113] width 21 height 12
click at [365, 206] on button "Add (1)" at bounding box center [364, 206] width 50 height 12
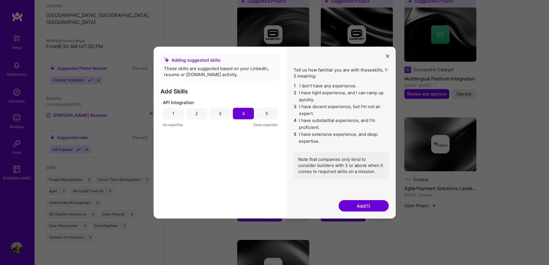
click at [136, 249] on div "Adding suggested skills These skills are suggested based on your LinkedIn, resu…" at bounding box center [274, 132] width 549 height 265
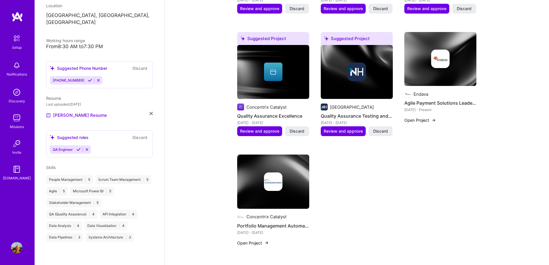
scroll to position [432, 0]
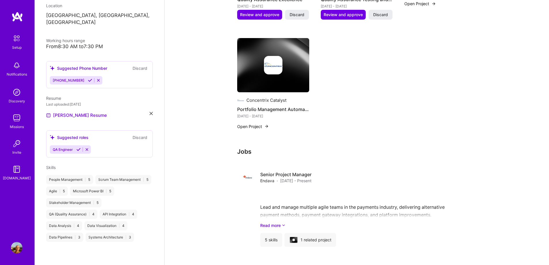
click at [90, 147] on button at bounding box center [87, 149] width 8 height 5
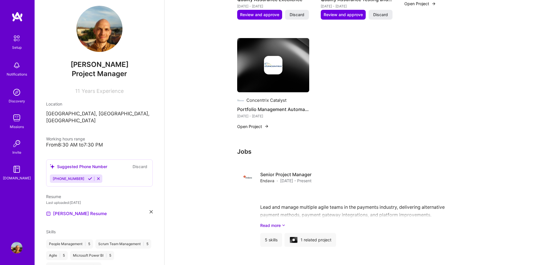
scroll to position [0, 0]
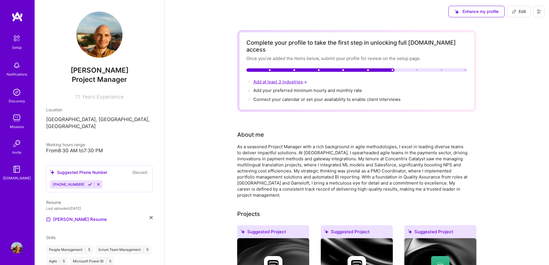
click at [280, 79] on span "Add at least 3 industries →" at bounding box center [280, 81] width 55 height 5
select select "US"
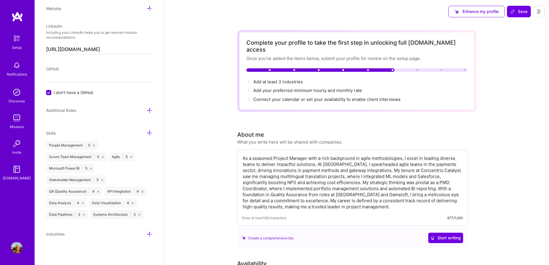
click at [147, 232] on icon at bounding box center [150, 234] width 6 height 6
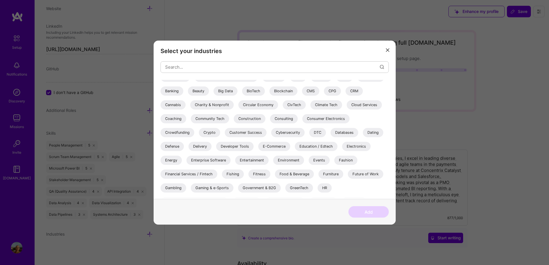
scroll to position [58, 0]
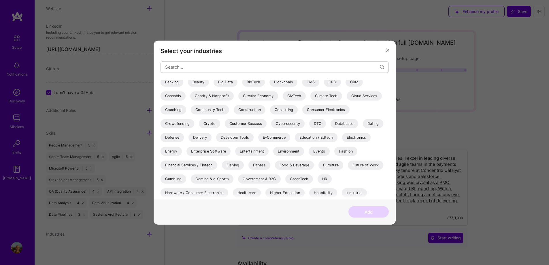
click at [251, 125] on div "Customer Success" at bounding box center [246, 123] width 42 height 9
click at [212, 151] on div "Enterprise Software" at bounding box center [208, 150] width 44 height 9
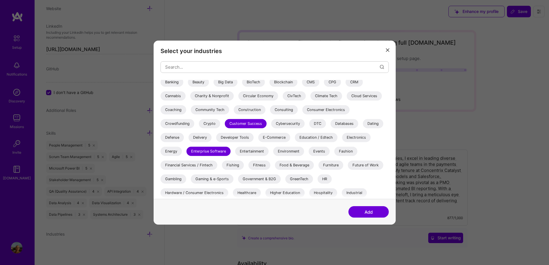
click at [204, 162] on div "Financial Services / Fintech" at bounding box center [188, 164] width 57 height 9
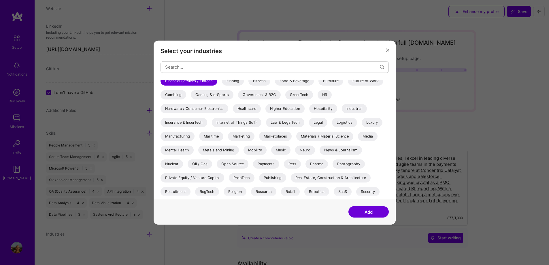
scroll to position [144, 0]
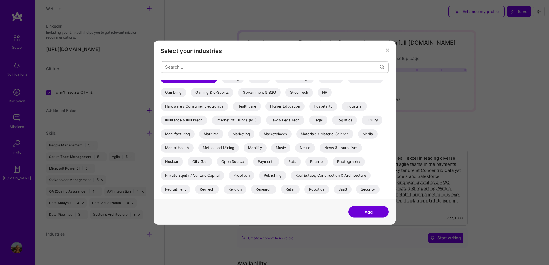
click at [271, 162] on div "Payments" at bounding box center [266, 161] width 26 height 9
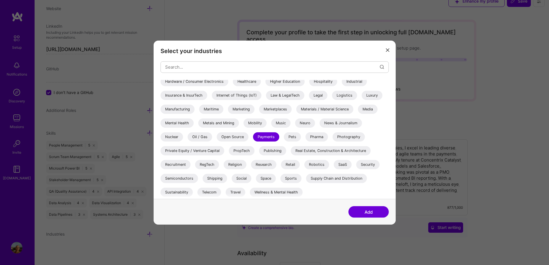
scroll to position [29, 0]
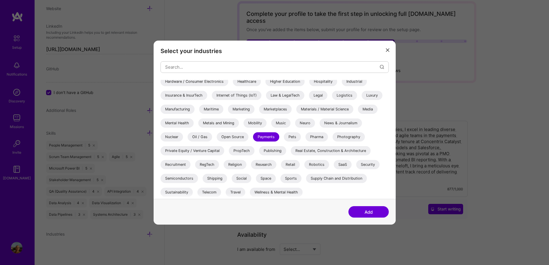
click at [341, 163] on div "SaaS" at bounding box center [343, 164] width 18 height 9
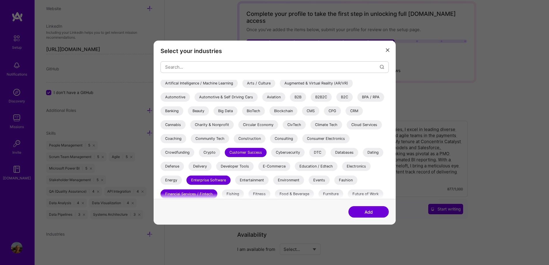
click at [194, 166] on div "Delivery" at bounding box center [199, 165] width 23 height 9
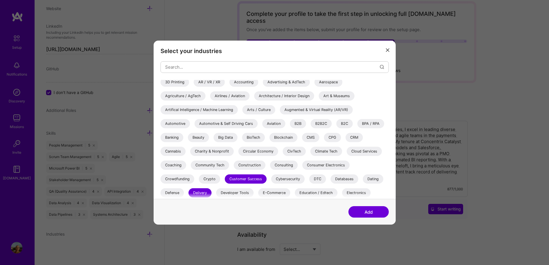
scroll to position [0, 0]
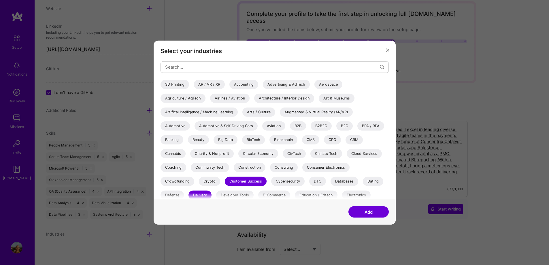
click at [297, 127] on div "B2B" at bounding box center [298, 125] width 16 height 9
click at [343, 127] on div "B2C" at bounding box center [344, 125] width 16 height 9
click at [382, 212] on button "Add" at bounding box center [368, 212] width 40 height 12
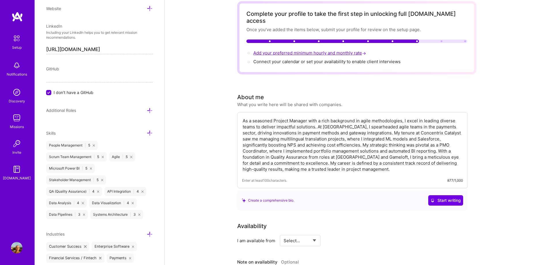
click at [320, 50] on span "Add your preferred minimum hourly and monthly rate →" at bounding box center [310, 52] width 114 height 5
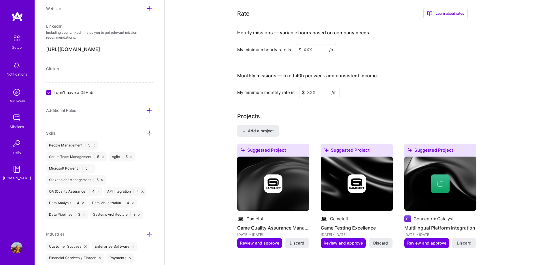
scroll to position [352, 0]
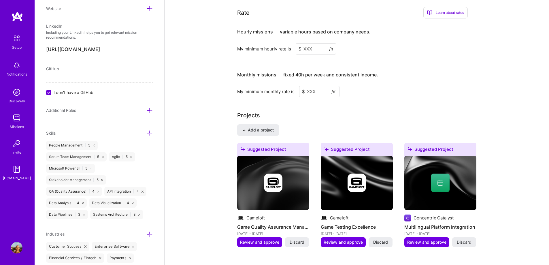
click at [311, 45] on input at bounding box center [316, 48] width 40 height 11
click at [298, 46] on span "$" at bounding box center [299, 49] width 3 height 6
drag, startPoint x: 332, startPoint y: 86, endPoint x: 352, endPoint y: 88, distance: 19.4
click at [352, 88] on div "My minimum monthly rate is $ /m" at bounding box center [352, 91] width 230 height 11
click at [312, 35] on div "Hourly missions — variable hours based on company needs. My minimum hourly rate…" at bounding box center [352, 38] width 230 height 31
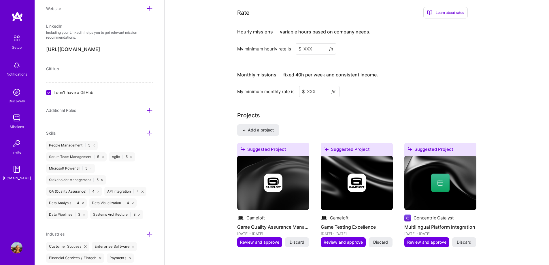
click at [313, 43] on input at bounding box center [316, 48] width 40 height 11
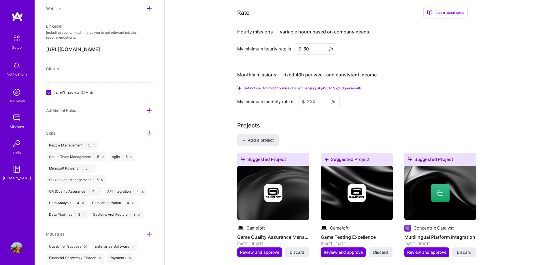
type input "50"
click at [340, 86] on span "Get noticed for monthly missions by charging $6,495 to $7,361 per month." at bounding box center [302, 88] width 118 height 4
click at [241, 86] on div "Get noticed for monthly missions by charging $6,495 to $7,361 per month. My min…" at bounding box center [352, 96] width 230 height 21
click at [324, 86] on div "Get noticed for monthly missions by charging $6,495 to $7,361 per month. My min…" at bounding box center [352, 96] width 230 height 21
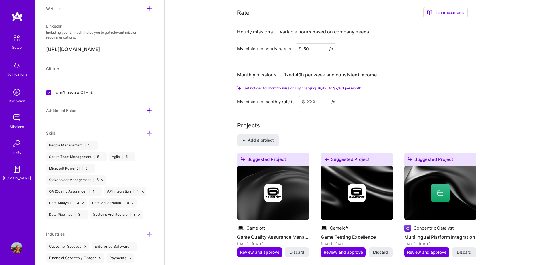
click at [302, 99] on input at bounding box center [319, 101] width 40 height 11
click at [304, 99] on input at bounding box center [319, 101] width 40 height 11
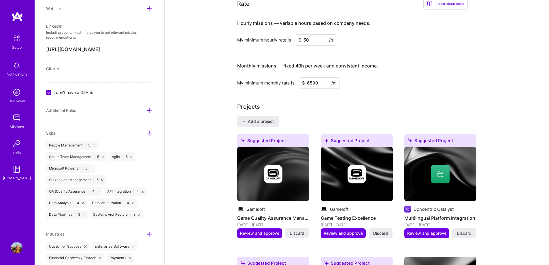
type input "6500"
click at [373, 103] on div "Projects" at bounding box center [356, 106] width 239 height 9
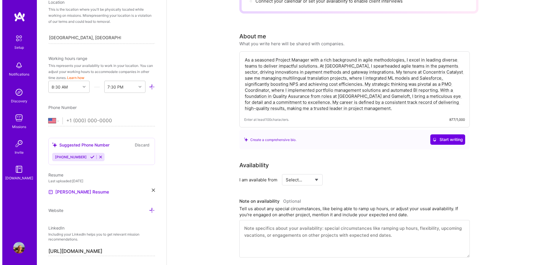
scroll to position [0, 0]
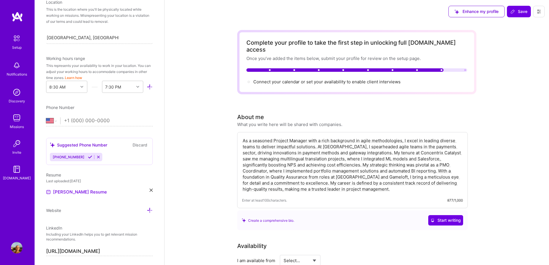
click at [408, 113] on div "About me What you write here will be shared with companies." at bounding box center [352, 120] width 230 height 15
click at [282, 70] on div "Complete your profile to take the first step in unlocking full [DOMAIN_NAME] ac…" at bounding box center [356, 62] width 221 height 46
click at [339, 79] on span "Connect your calendar or set your availability to enable client interviews →" at bounding box center [329, 81] width 152 height 5
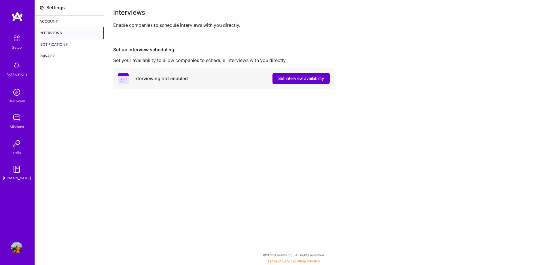
click at [293, 83] on button "Set interview availability" at bounding box center [301, 79] width 57 height 12
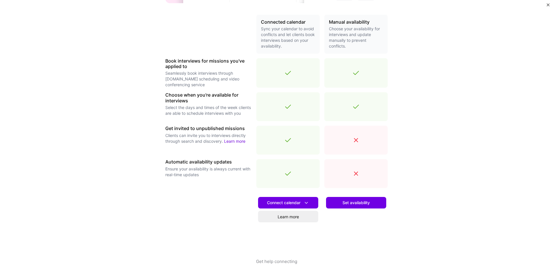
scroll to position [139, 0]
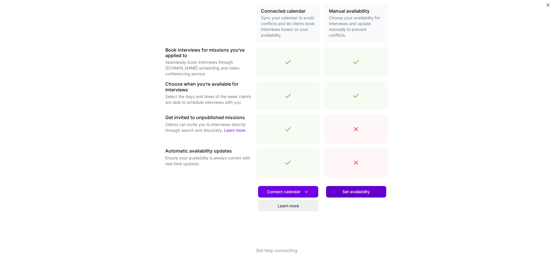
click at [351, 192] on span "Set availability" at bounding box center [356, 192] width 27 height 6
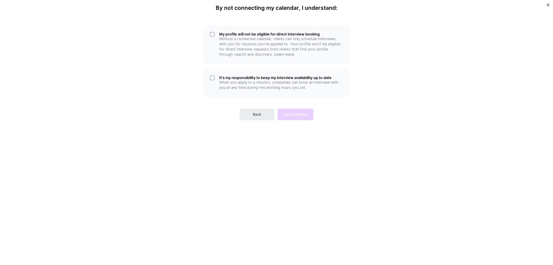
scroll to position [0, 0]
click at [258, 84] on p "When you apply to a mission, companies can book an interview with you at any ti…" at bounding box center [281, 85] width 124 height 10
click at [217, 85] on div "It's my responsibility to keep my interview availability up to date When you ap…" at bounding box center [276, 83] width 147 height 29
click at [258, 115] on span "Back" at bounding box center [257, 114] width 8 height 5
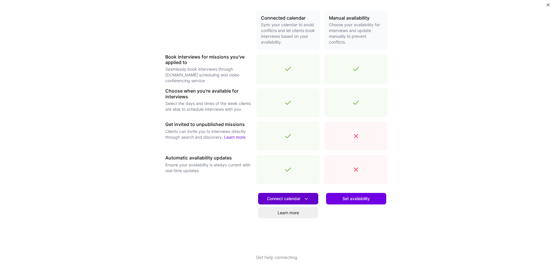
scroll to position [139, 0]
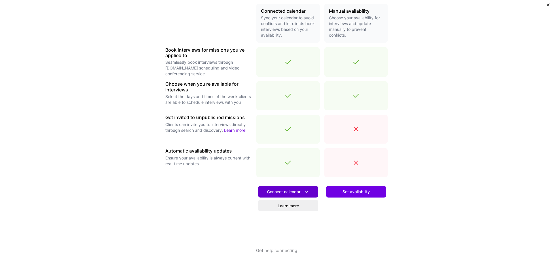
click at [289, 191] on span "Connect calendar" at bounding box center [288, 192] width 42 height 6
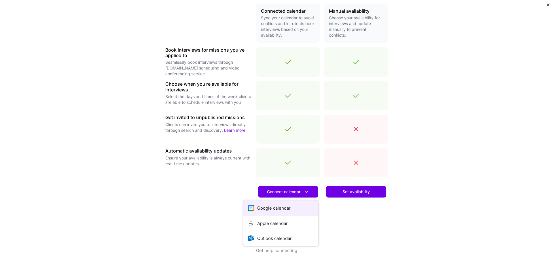
click at [271, 208] on button "Google calendar" at bounding box center [280, 207] width 75 height 15
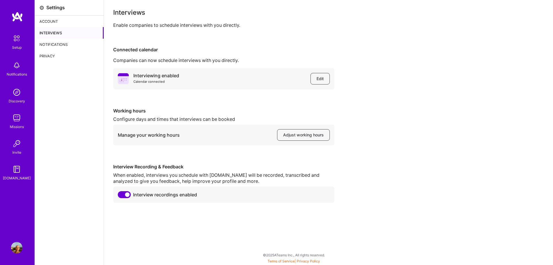
click at [18, 41] on img at bounding box center [17, 38] width 12 height 12
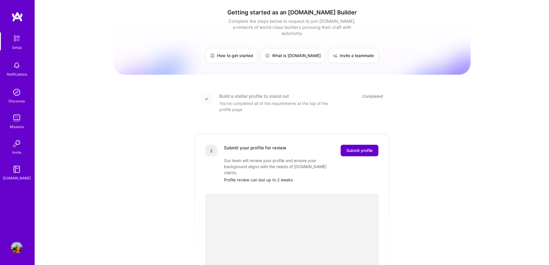
click at [360, 148] on button "Submit profile" at bounding box center [360, 151] width 38 height 12
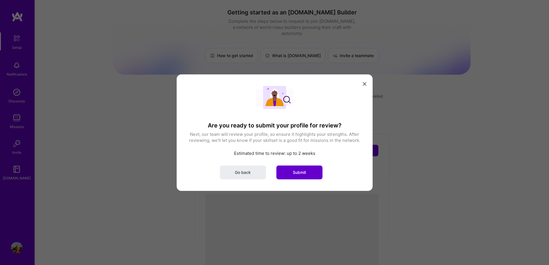
click at [306, 176] on button "Submit" at bounding box center [299, 172] width 46 height 14
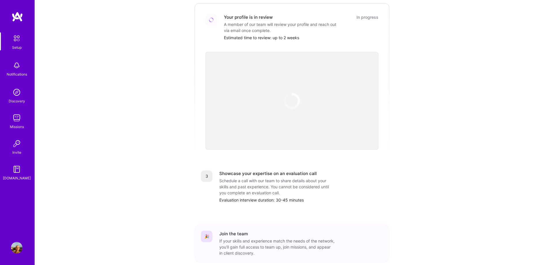
scroll to position [154, 0]
